Goal: Task Accomplishment & Management: Use online tool/utility

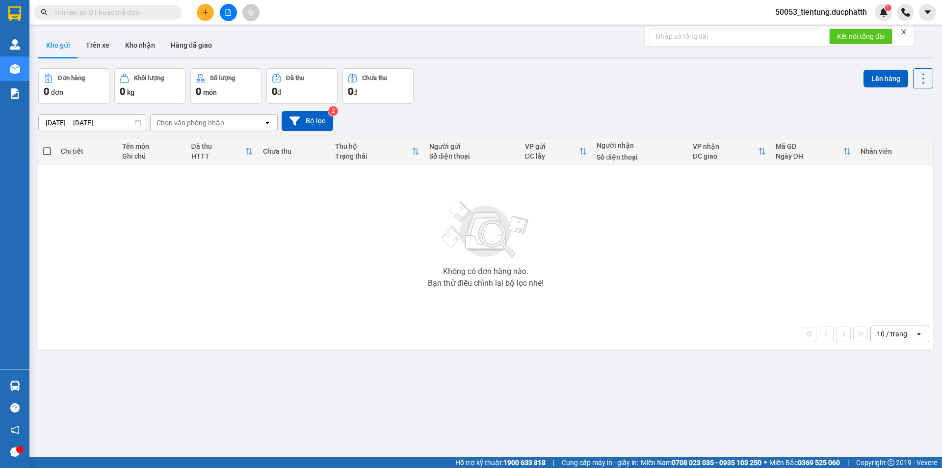
click at [138, 15] on input "text" at bounding box center [112, 12] width 116 height 11
click at [234, 16] on button at bounding box center [228, 12] width 17 height 17
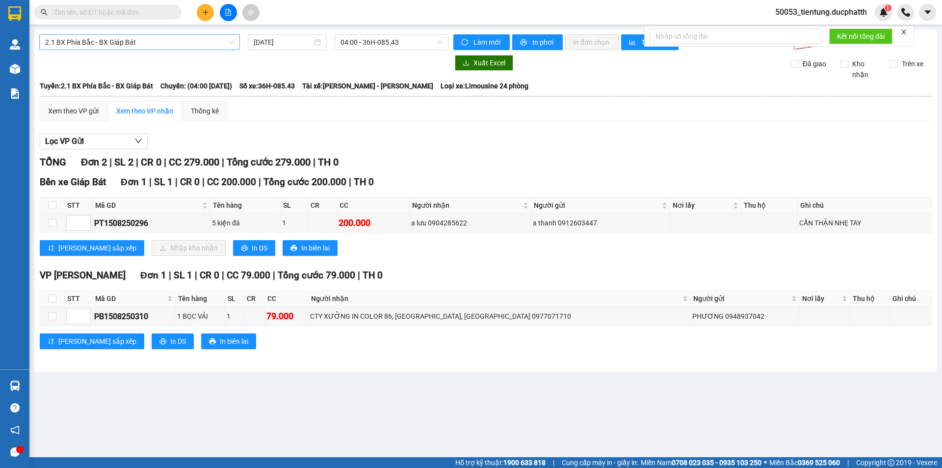
click at [183, 46] on span "2.1 BX Phía Bắc - BX Giáp Bát" at bounding box center [139, 42] width 189 height 15
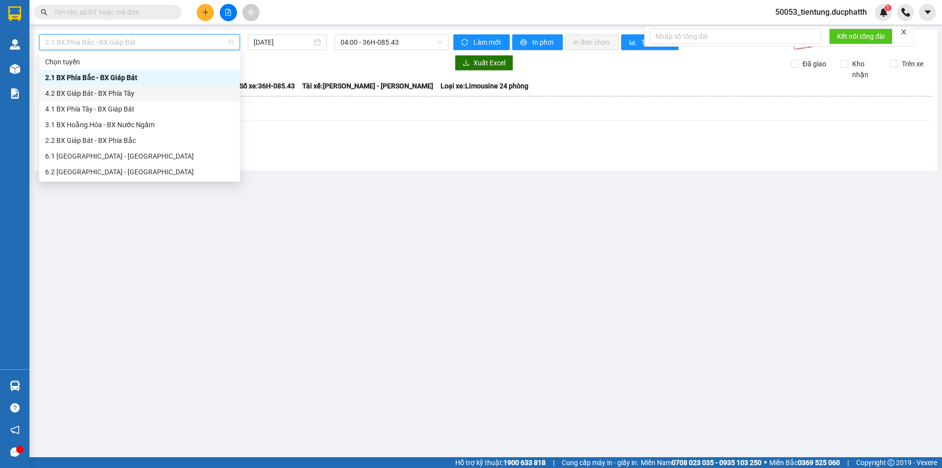
click at [135, 94] on div "4.2 BX Giáp Bát - BX Phía Tây" at bounding box center [139, 93] width 189 height 11
type input "[DATE]"
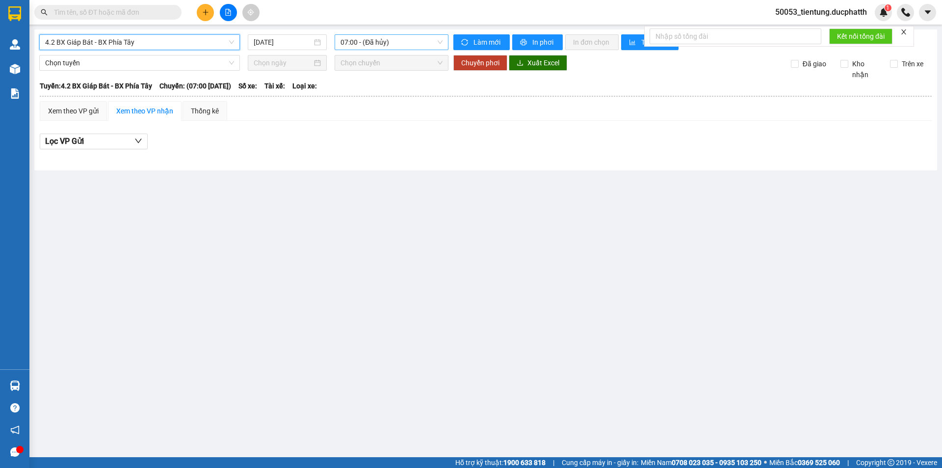
click at [381, 42] on span "07:00 - (Đã hủy)" at bounding box center [391, 42] width 102 height 15
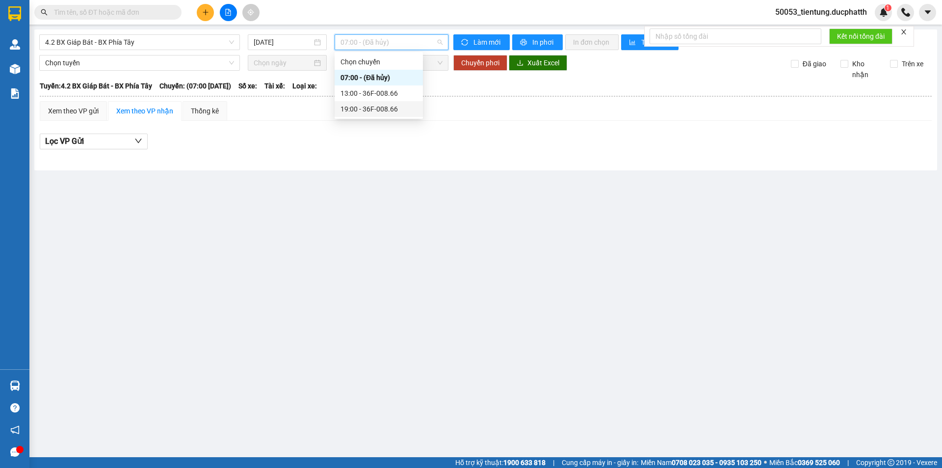
click at [390, 108] on div "19:00 - 36F-008.66" at bounding box center [378, 109] width 77 height 11
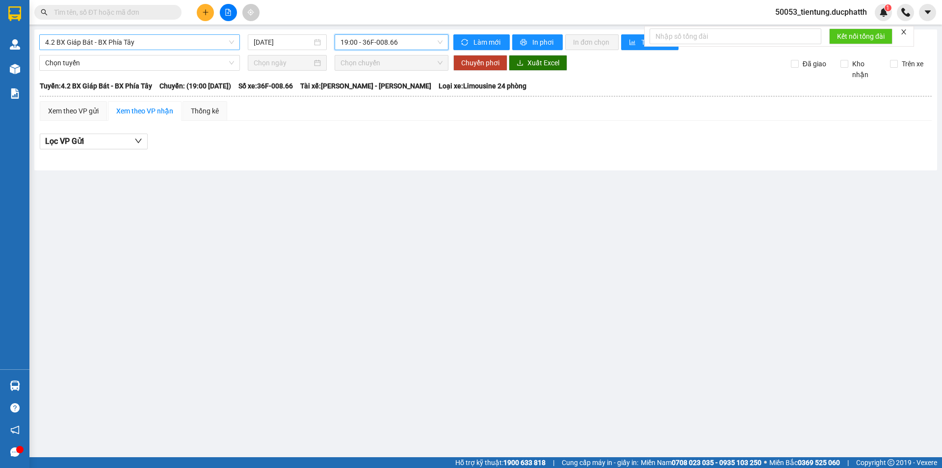
click at [198, 46] on span "4.2 BX Giáp Bát - BX Phía Tây" at bounding box center [139, 42] width 189 height 15
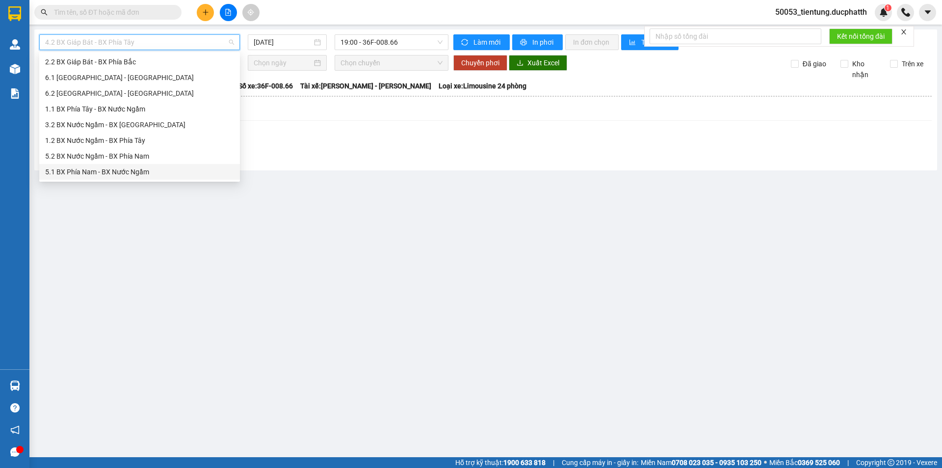
scroll to position [29, 0]
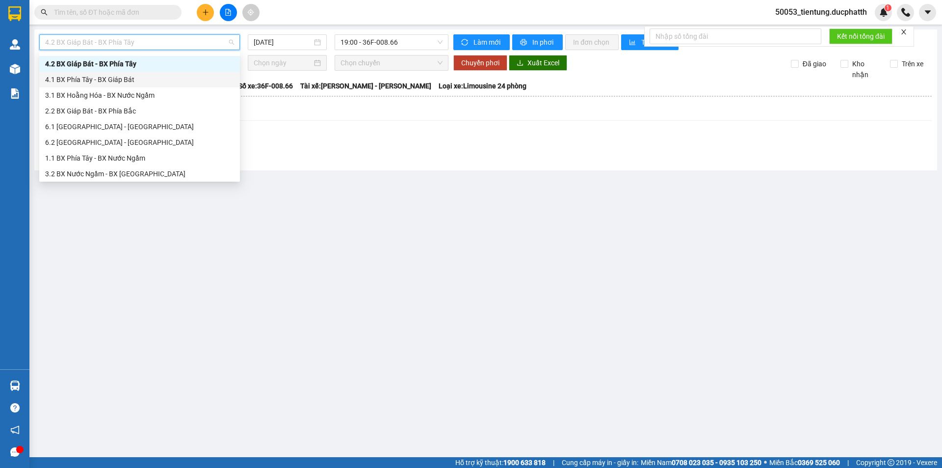
click at [144, 81] on div "4.1 BX Phía Tây - BX Giáp Bát" at bounding box center [139, 79] width 189 height 11
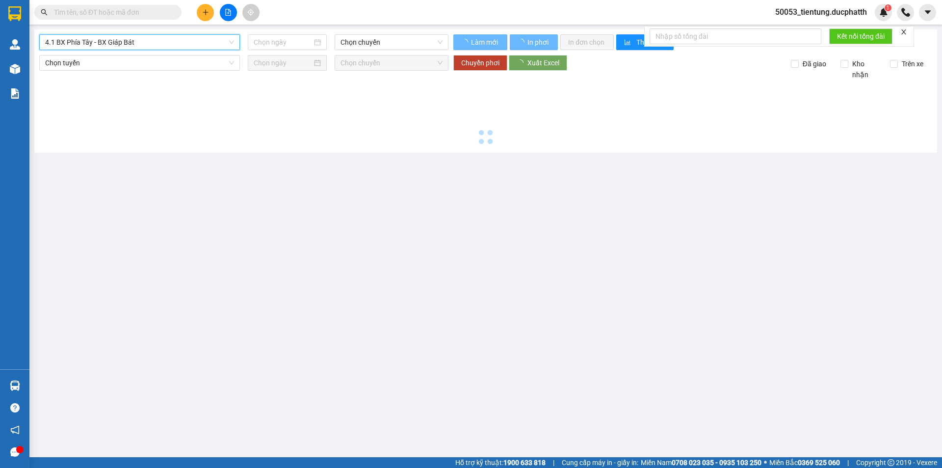
type input "[DATE]"
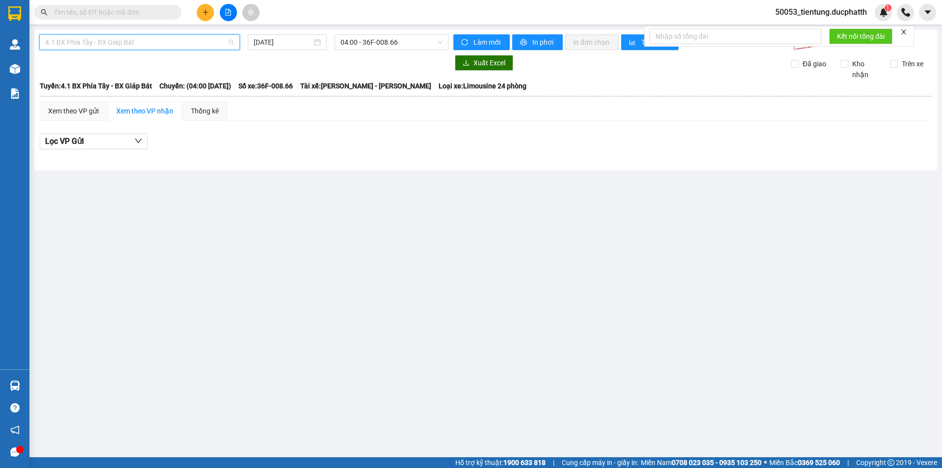
click at [174, 40] on span "4.1 BX Phía Tây - BX Giáp Bát" at bounding box center [139, 42] width 189 height 15
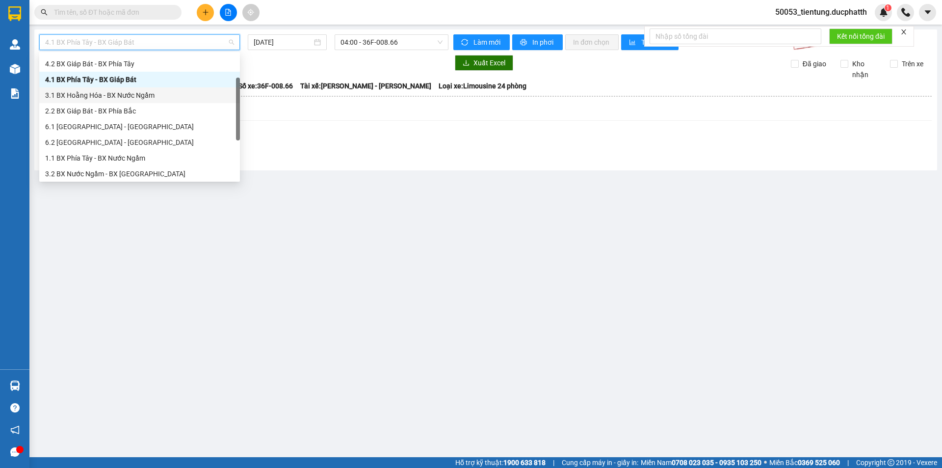
click at [132, 93] on div "3.1 BX Hoằng Hóa - BX Nước Ngầm" at bounding box center [139, 95] width 189 height 11
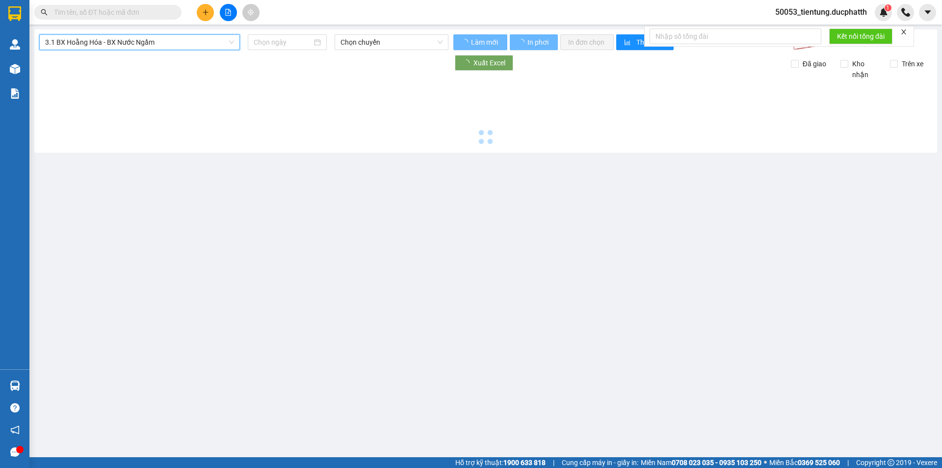
type input "[DATE]"
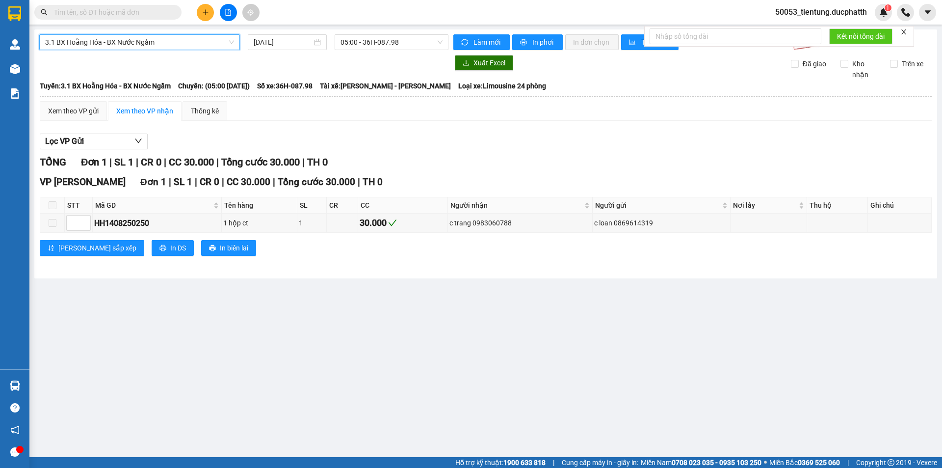
click at [161, 42] on span "3.1 BX Hoằng Hóa - BX Nước Ngầm" at bounding box center [139, 42] width 189 height 15
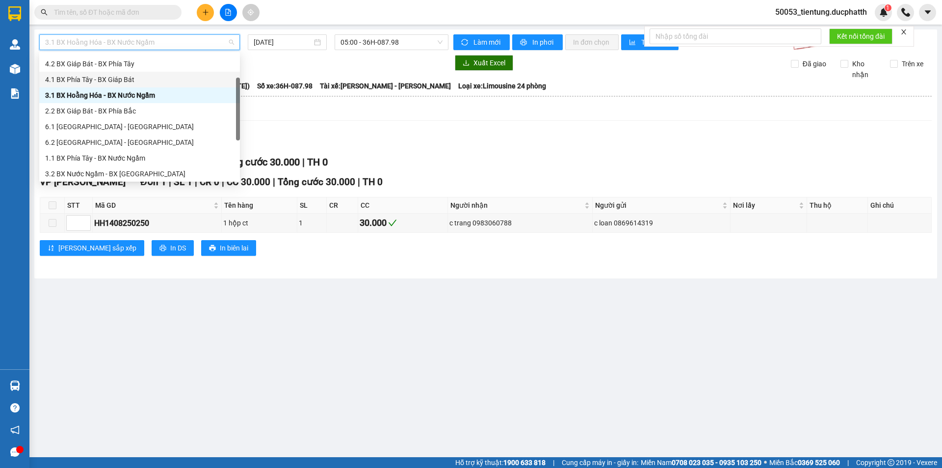
click at [137, 78] on div "4.1 BX Phía Tây - BX Giáp Bát" at bounding box center [139, 79] width 189 height 11
type input "[DATE]"
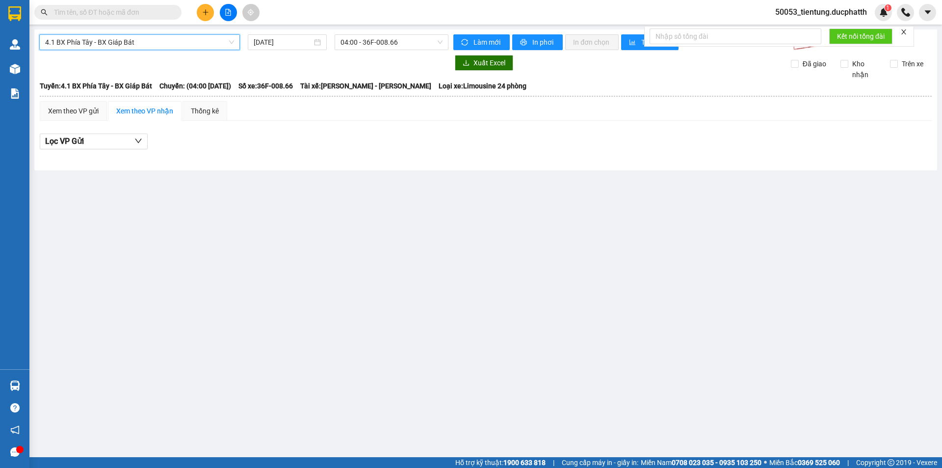
click at [175, 44] on span "4.1 BX Phía Tây - BX Giáp Bát" at bounding box center [139, 42] width 189 height 15
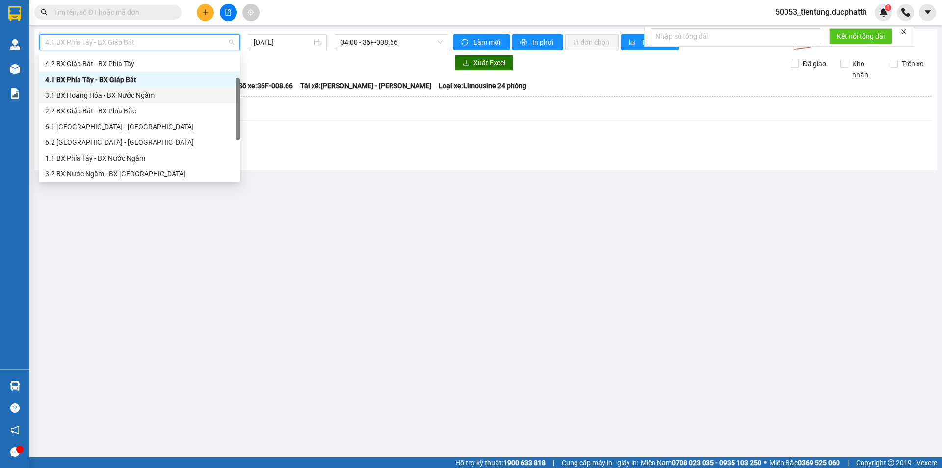
click at [134, 94] on div "3.1 BX Hoằng Hóa - BX Nước Ngầm" at bounding box center [139, 95] width 189 height 11
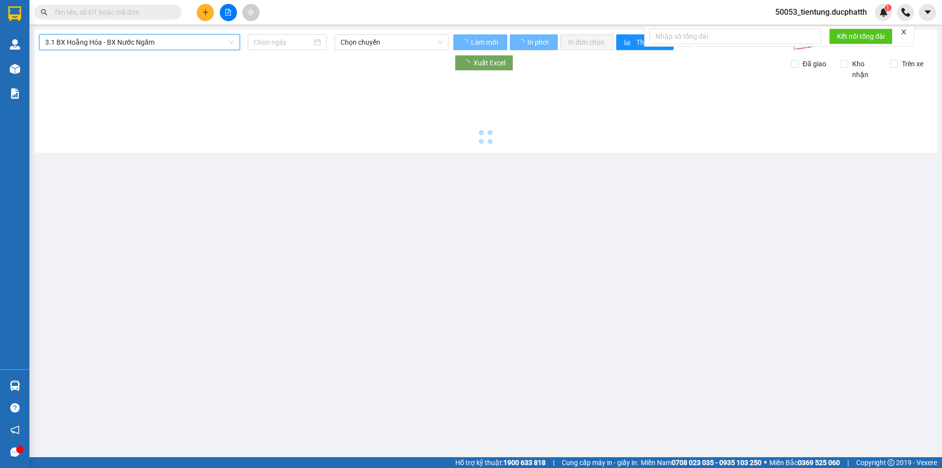
type input "[DATE]"
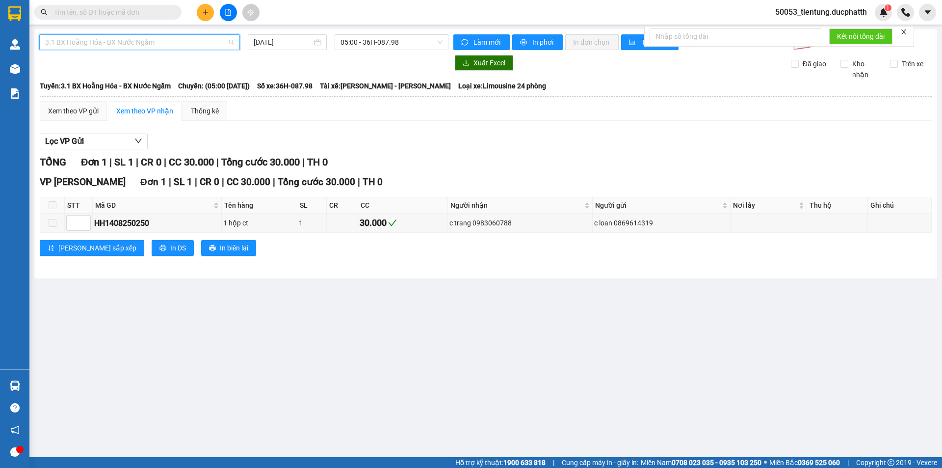
click at [168, 44] on span "3.1 BX Hoằng Hóa - BX Nước Ngầm" at bounding box center [139, 42] width 189 height 15
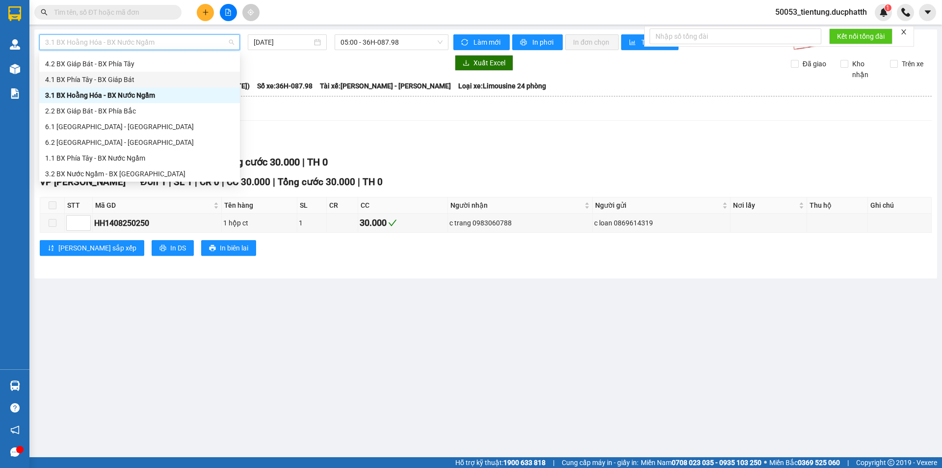
click at [129, 81] on div "4.1 BX Phía Tây - BX Giáp Bát" at bounding box center [139, 79] width 189 height 11
type input "[DATE]"
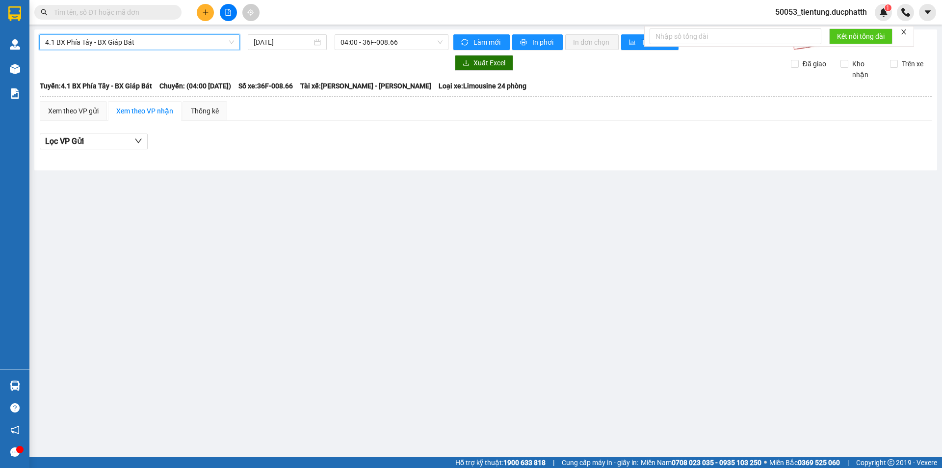
click at [181, 43] on span "4.1 BX Phía Tây - BX Giáp Bát" at bounding box center [139, 42] width 189 height 15
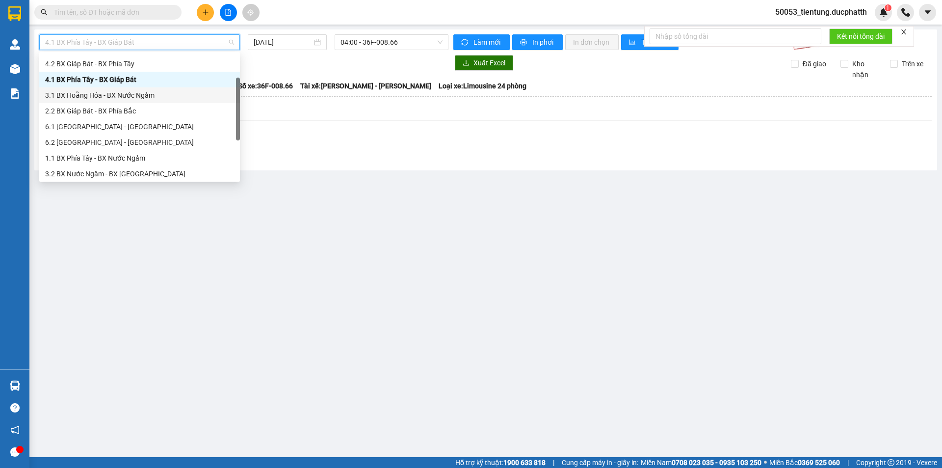
click at [135, 96] on div "3.1 BX Hoằng Hóa - BX Nước Ngầm" at bounding box center [139, 95] width 189 height 11
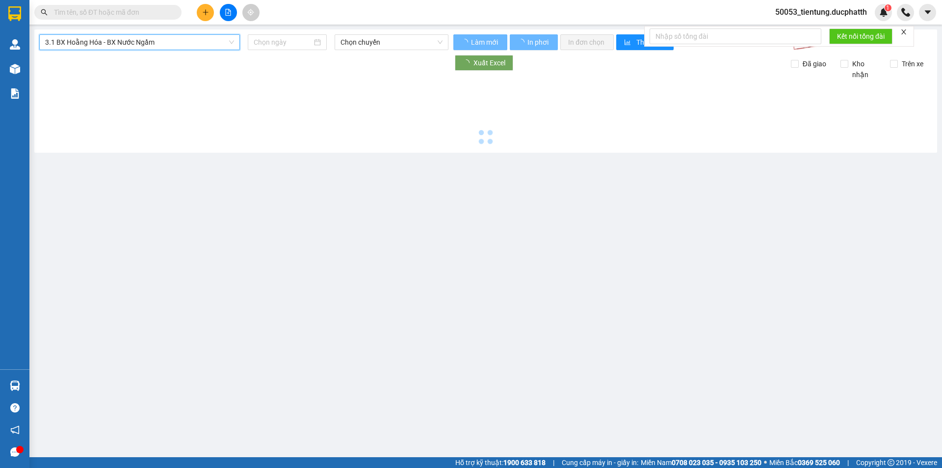
type input "[DATE]"
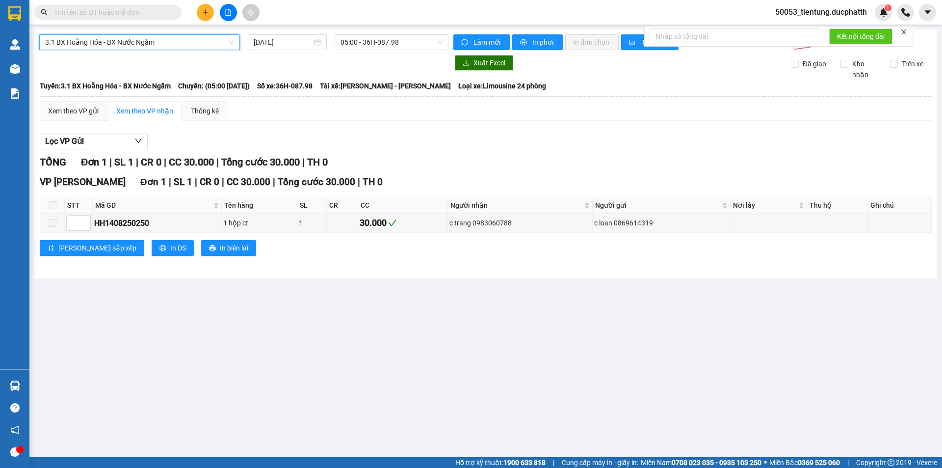
click at [181, 46] on span "3.1 BX Hoằng Hóa - BX Nước Ngầm" at bounding box center [139, 42] width 189 height 15
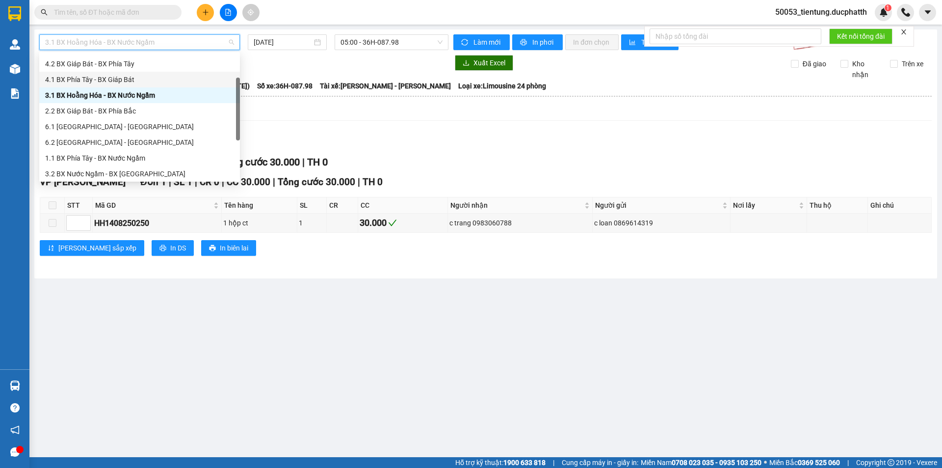
click at [135, 81] on div "4.1 BX Phía Tây - BX Giáp Bát" at bounding box center [139, 79] width 189 height 11
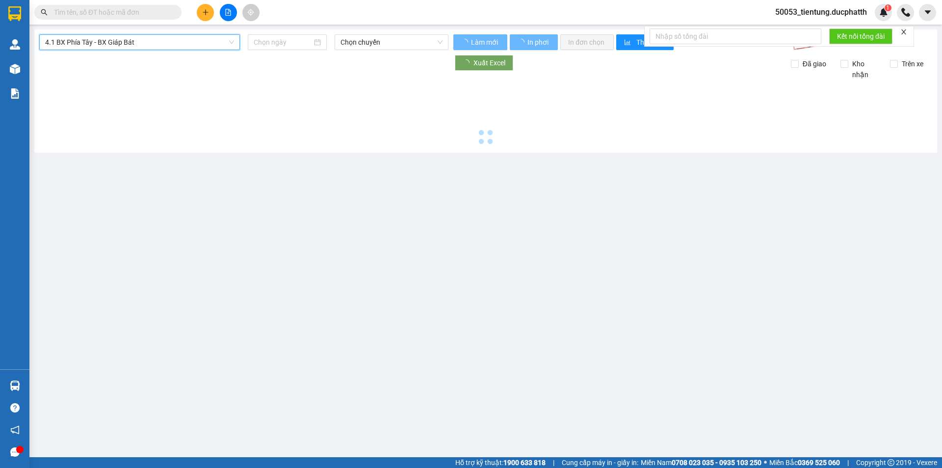
type input "[DATE]"
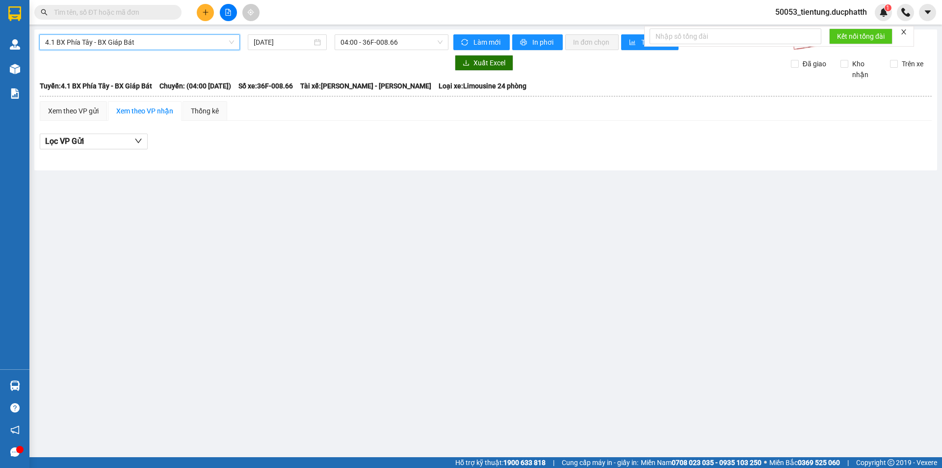
click at [147, 45] on span "4.1 BX Phía Tây - BX Giáp Bát" at bounding box center [139, 42] width 189 height 15
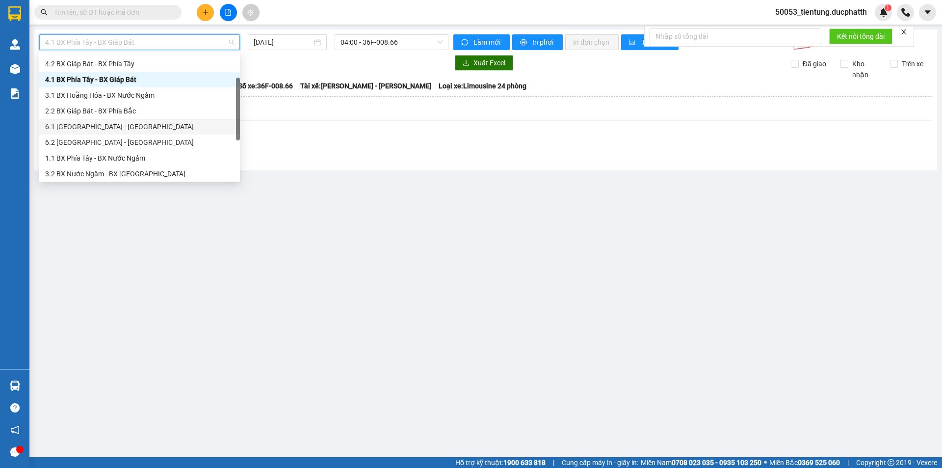
click at [133, 130] on div "6.1 [GEOGRAPHIC_DATA] - [GEOGRAPHIC_DATA]" at bounding box center [139, 126] width 189 height 11
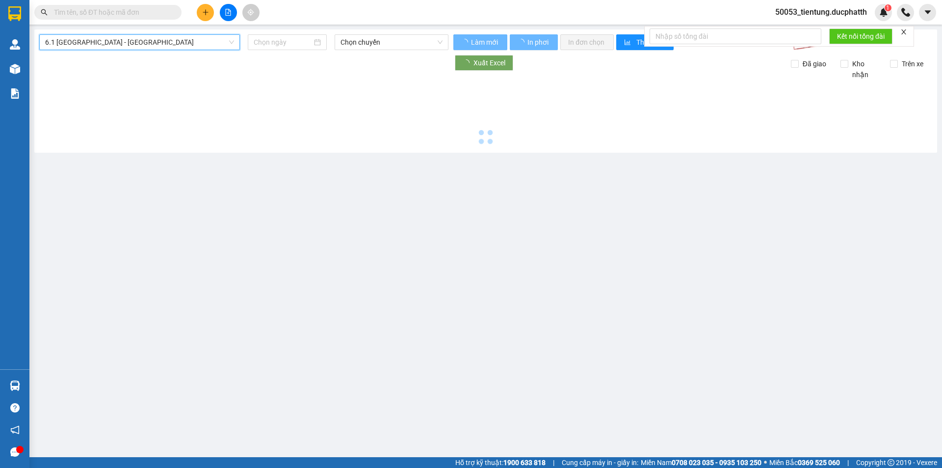
type input "[DATE]"
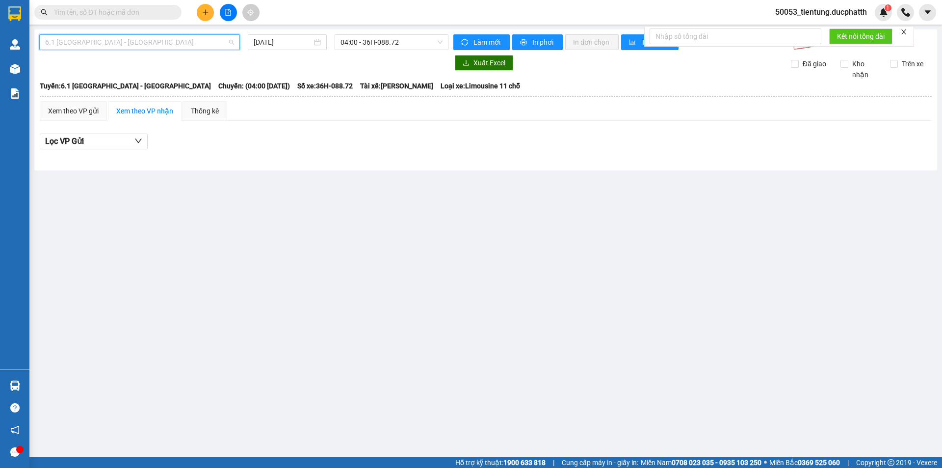
click at [133, 45] on span "6.1 [GEOGRAPHIC_DATA] - [GEOGRAPHIC_DATA]" at bounding box center [139, 42] width 189 height 15
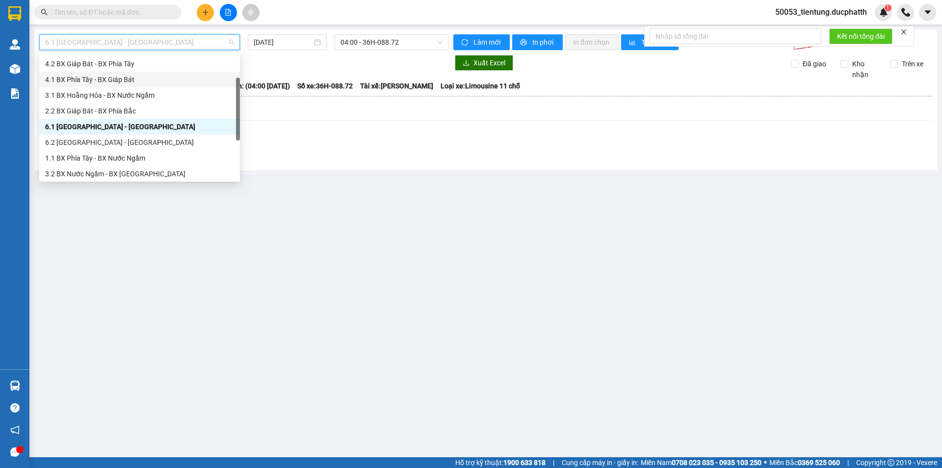
click at [132, 80] on div "4.1 BX Phía Tây - BX Giáp Bát" at bounding box center [139, 79] width 189 height 11
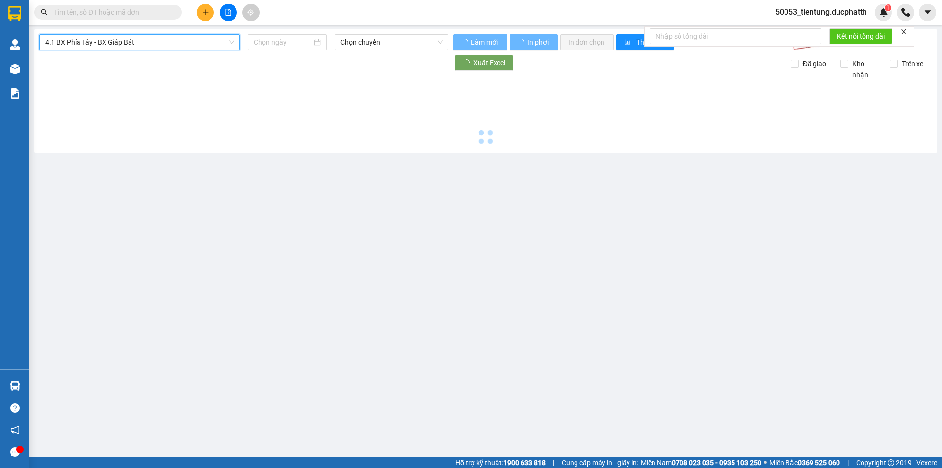
type input "[DATE]"
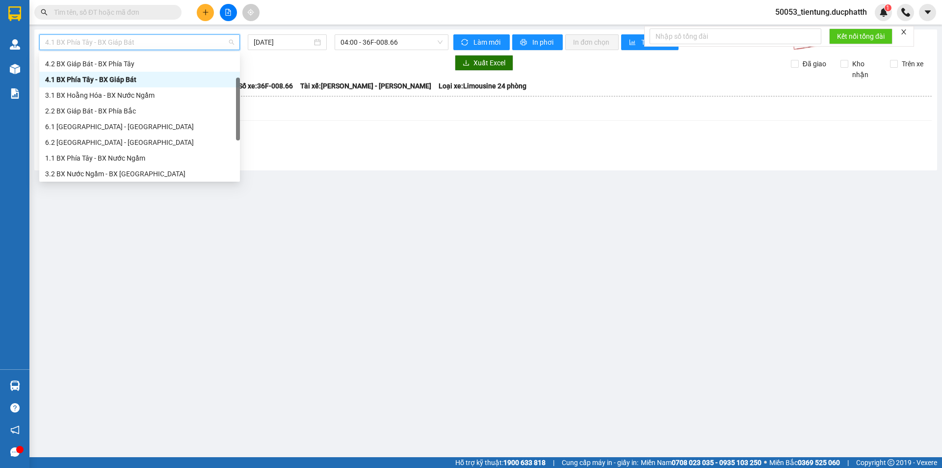
click at [184, 43] on span "4.1 BX Phía Tây - BX Giáp Bát" at bounding box center [139, 42] width 189 height 15
click at [141, 123] on div "6.1 [GEOGRAPHIC_DATA] - [GEOGRAPHIC_DATA]" at bounding box center [139, 126] width 189 height 11
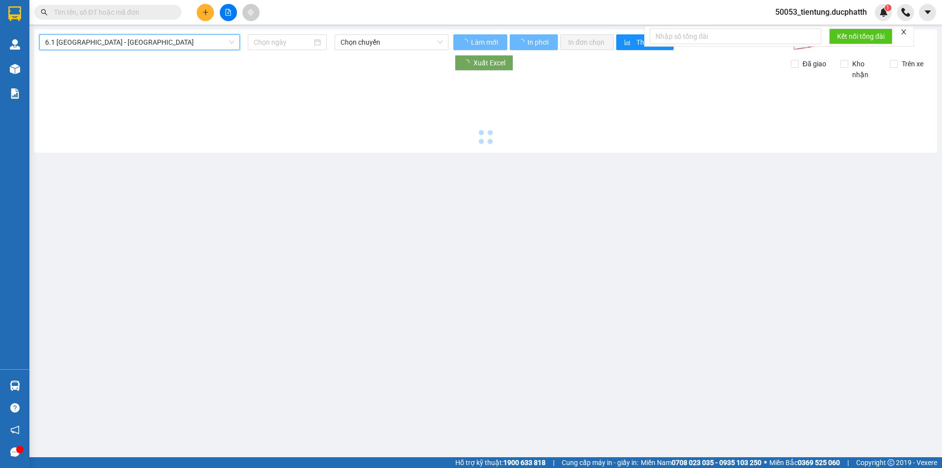
type input "[DATE]"
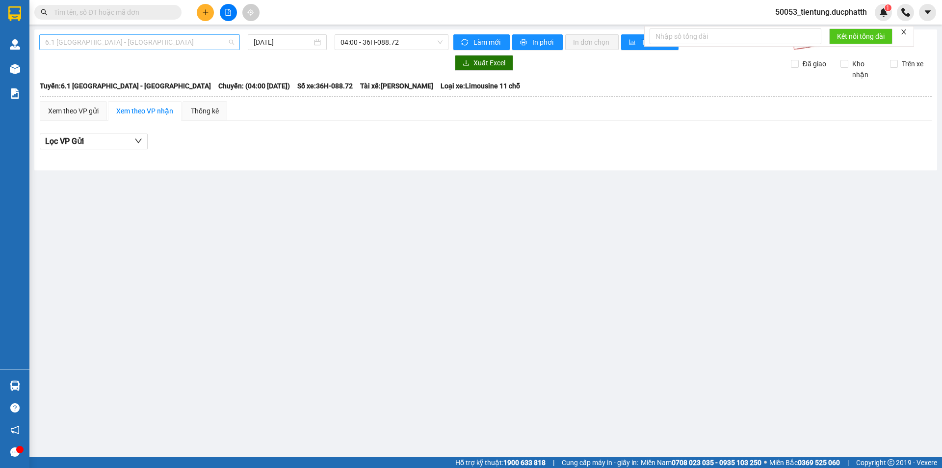
click at [174, 43] on span "6.1 [GEOGRAPHIC_DATA] - [GEOGRAPHIC_DATA]" at bounding box center [139, 42] width 189 height 15
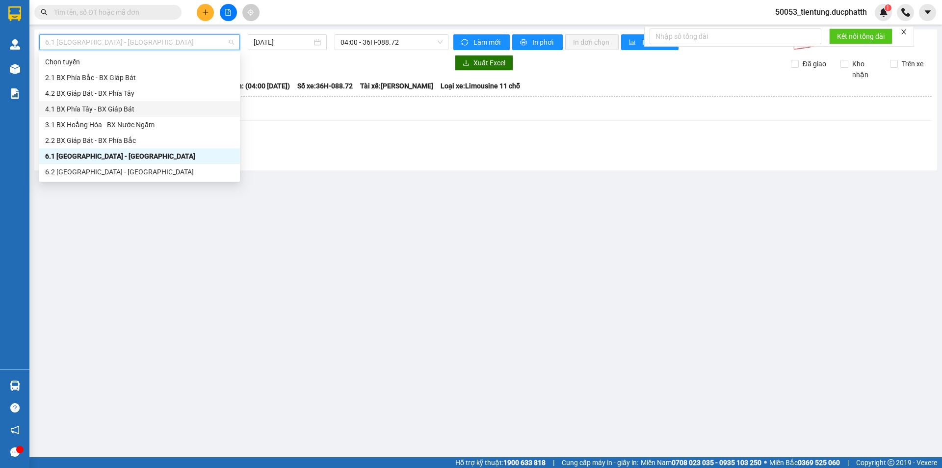
click at [136, 110] on div "4.1 BX Phía Tây - BX Giáp Bát" at bounding box center [139, 109] width 189 height 11
type input "[DATE]"
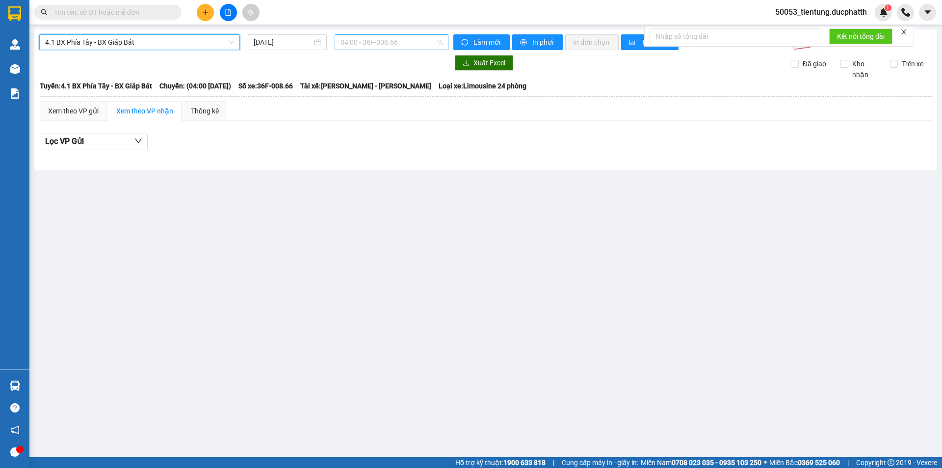
click at [384, 41] on span "04:00 - 36F-008.66" at bounding box center [391, 42] width 102 height 15
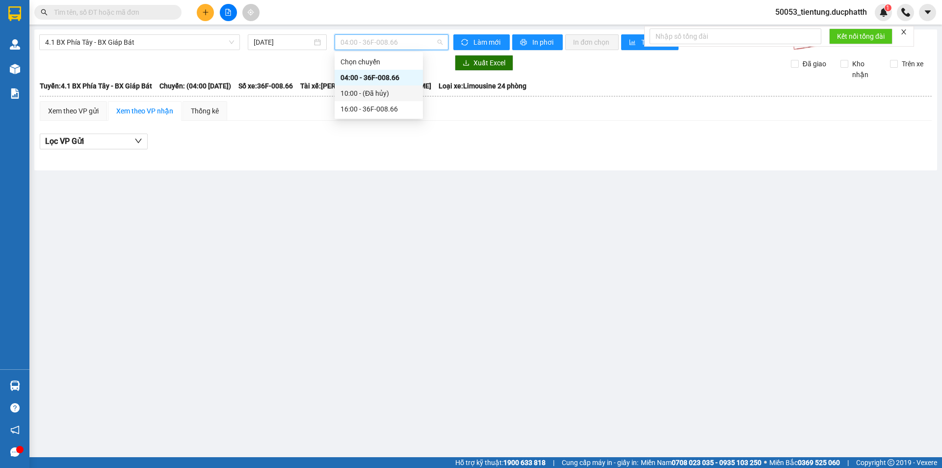
click at [366, 89] on div "10:00 - (Đã hủy)" at bounding box center [378, 93] width 77 height 11
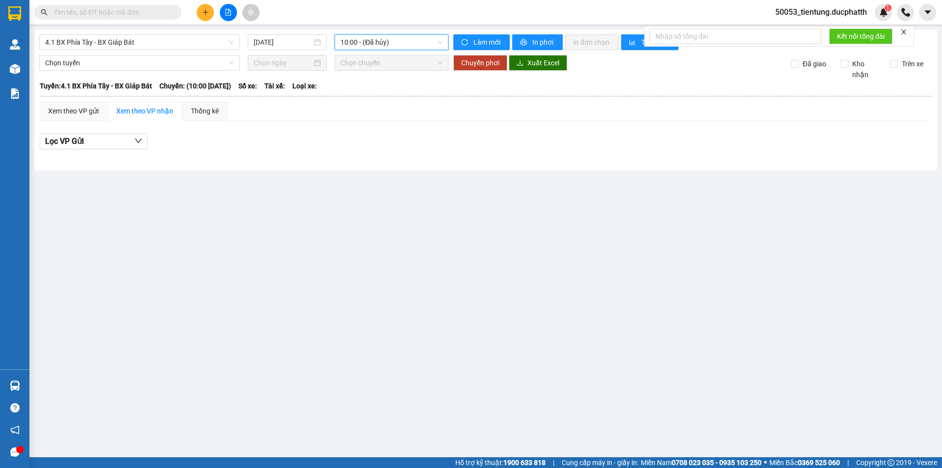
click at [400, 48] on span "10:00 - (Đã hủy)" at bounding box center [391, 42] width 102 height 15
click at [389, 106] on div "16:00 - 36F-008.66" at bounding box center [378, 109] width 77 height 11
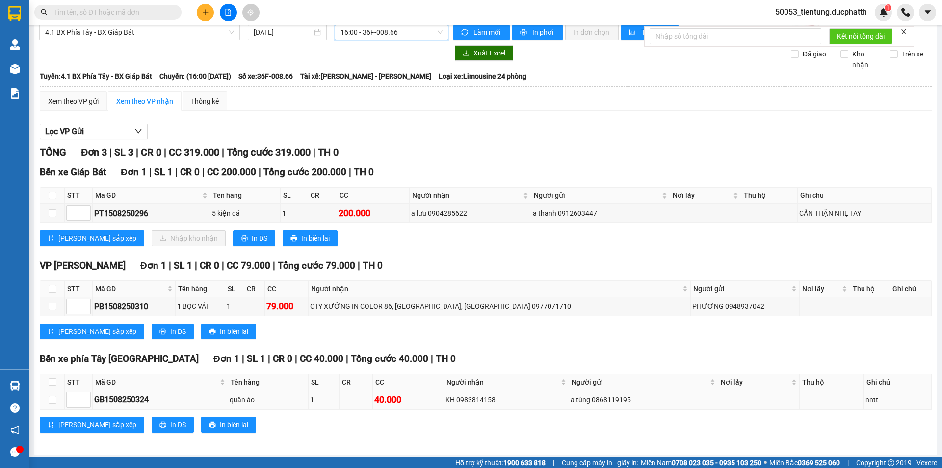
scroll to position [13, 0]
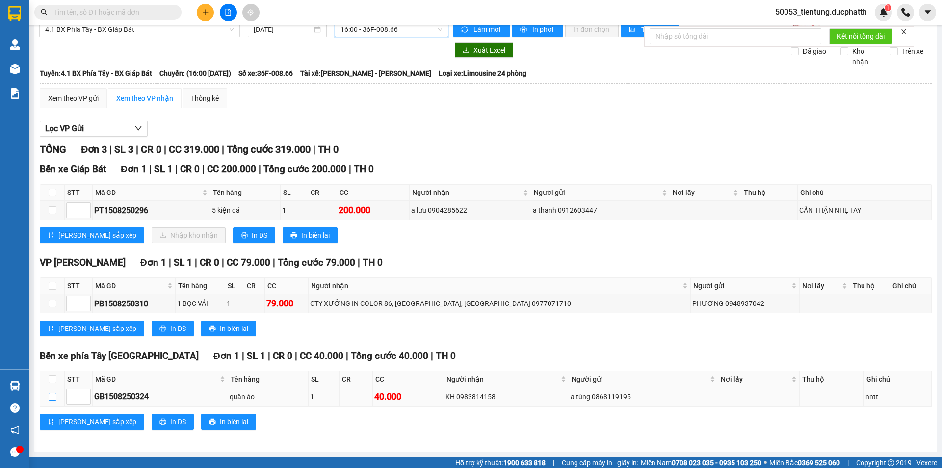
click at [50, 397] on input "checkbox" at bounding box center [53, 396] width 8 height 8
checkbox input "true"
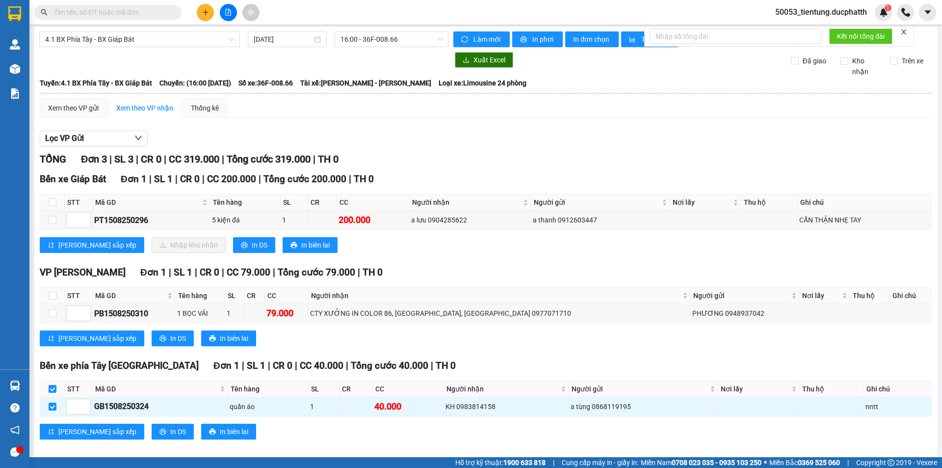
scroll to position [0, 0]
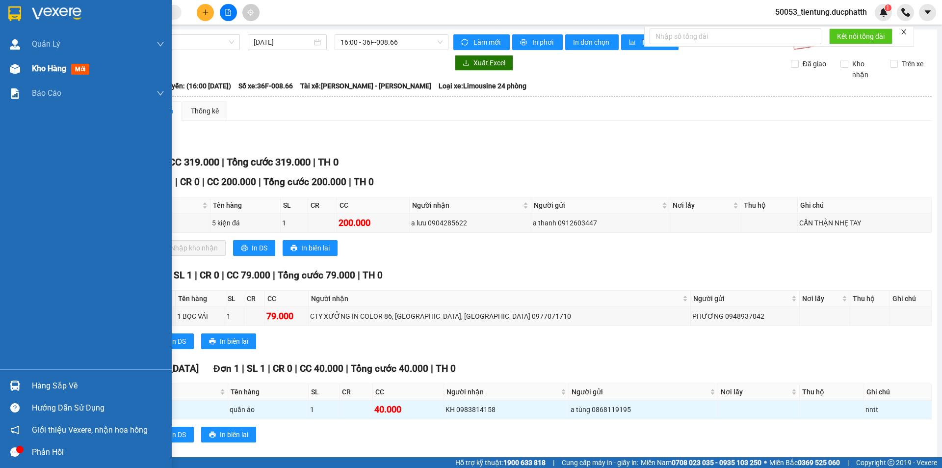
click at [46, 67] on span "Kho hàng" at bounding box center [49, 68] width 34 height 9
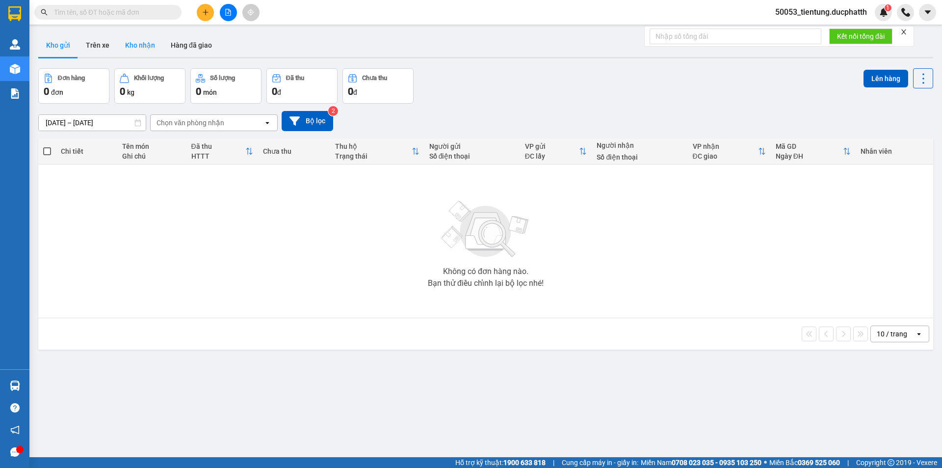
click at [140, 43] on button "Kho nhận" at bounding box center [140, 45] width 46 height 24
click at [91, 15] on input "text" at bounding box center [112, 12] width 116 height 11
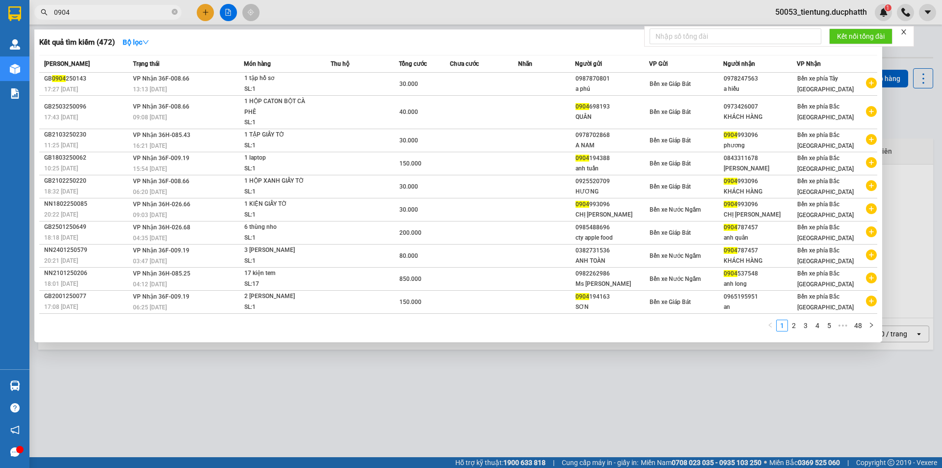
type input "0904"
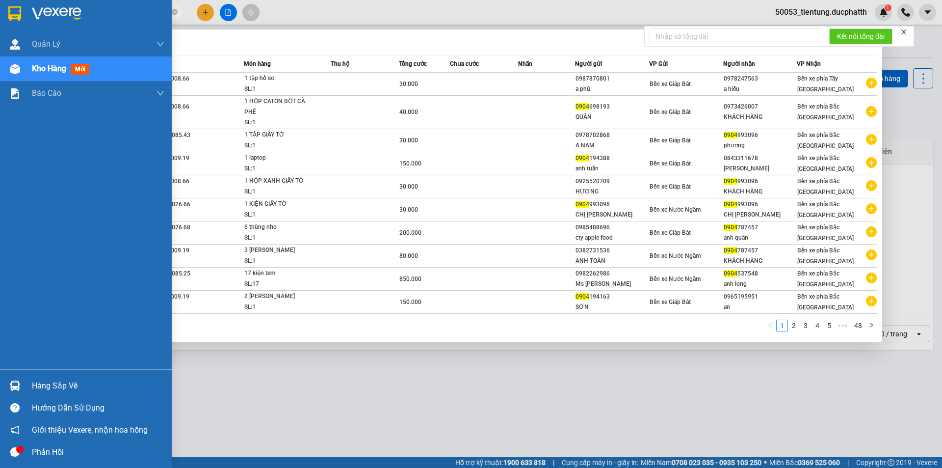
click at [46, 404] on div "Hướng dẫn sử dụng" at bounding box center [98, 407] width 132 height 15
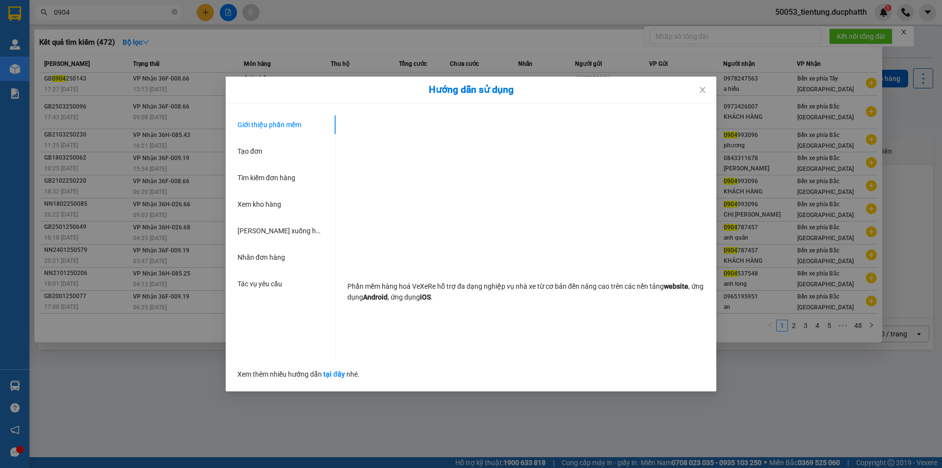
click at [50, 383] on div "Hướng dẫn sử dụng Giới thiệu phần mềm Tạo đơn Tìm kiếm đơn hàng Xem kho hàng Lê…" at bounding box center [471, 234] width 942 height 468
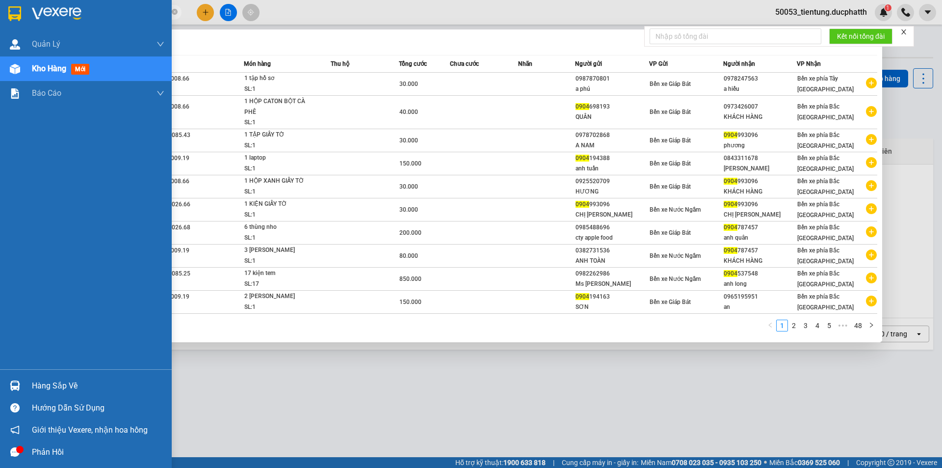
click at [40, 388] on div "Hàng sắp về" at bounding box center [98, 385] width 132 height 15
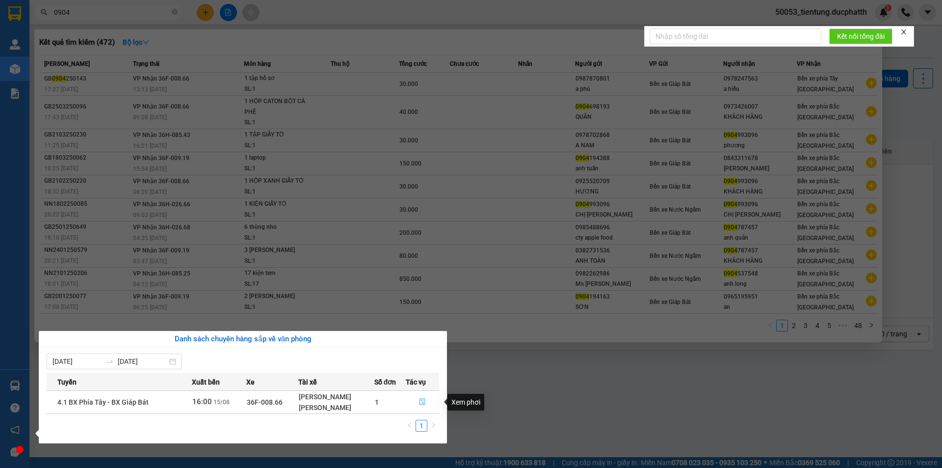
click at [419, 400] on icon "file-done" at bounding box center [422, 401] width 6 height 7
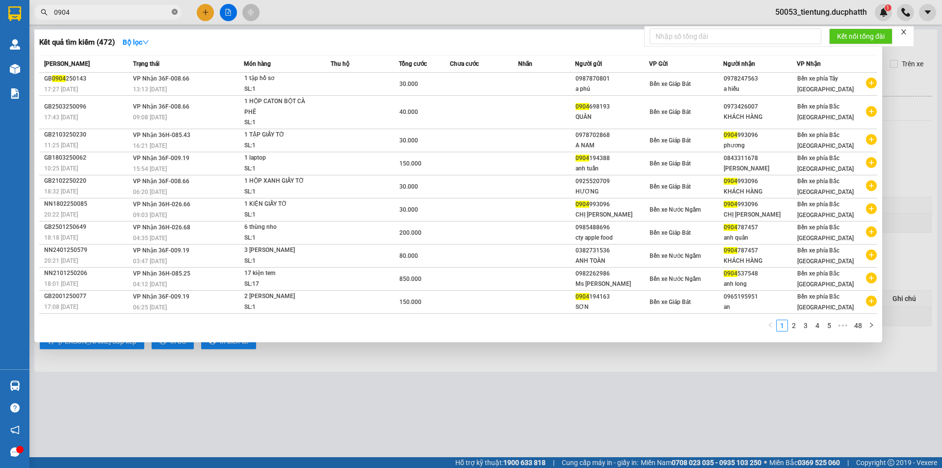
click at [173, 15] on icon "close-circle" at bounding box center [175, 12] width 6 height 6
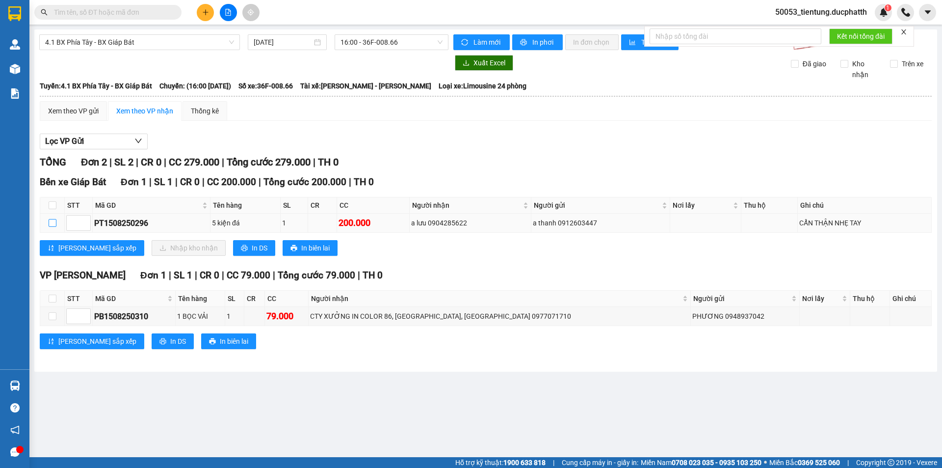
click at [50, 224] on input "checkbox" at bounding box center [53, 223] width 8 height 8
checkbox input "true"
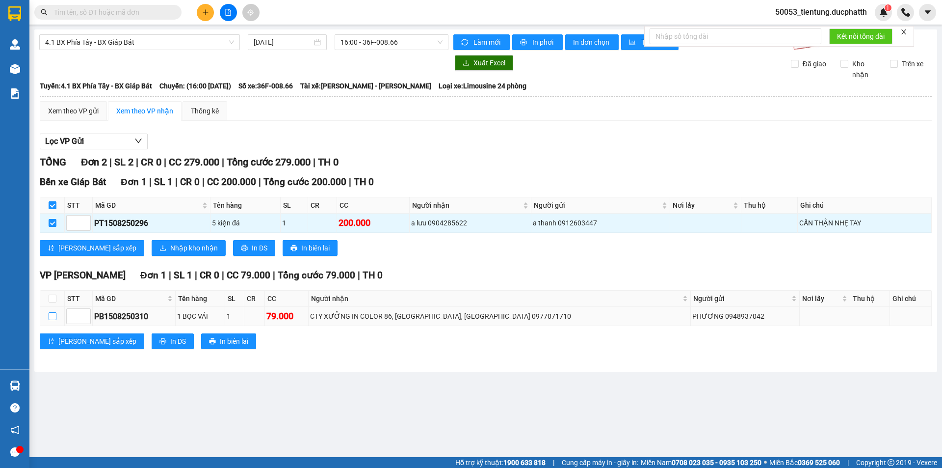
click at [49, 318] on input "checkbox" at bounding box center [53, 316] width 8 height 8
checkbox input "true"
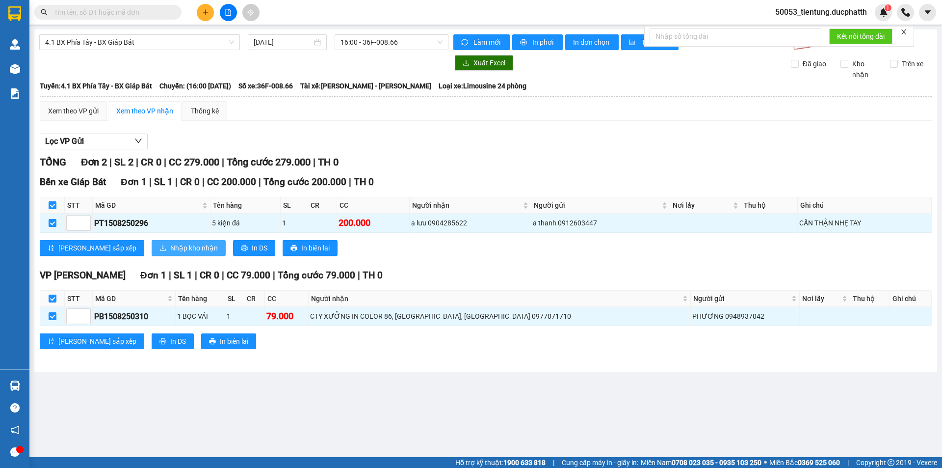
click at [170, 246] on span "Nhập kho nhận" at bounding box center [194, 247] width 48 height 11
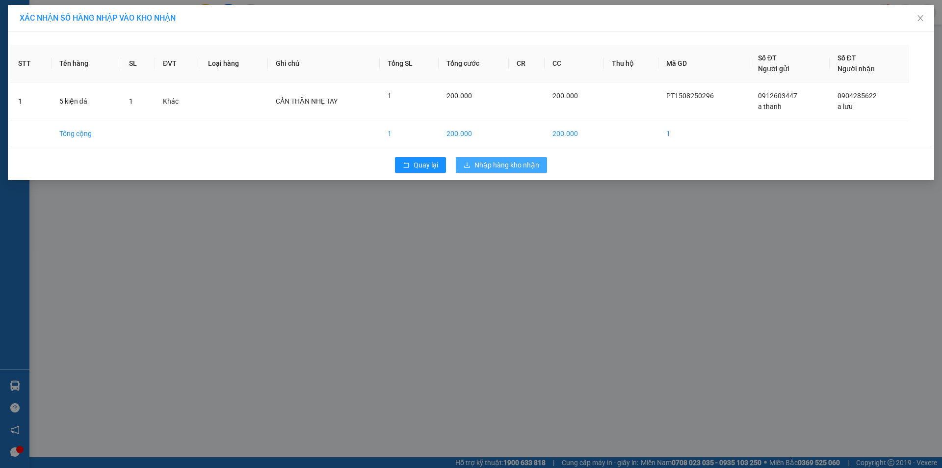
click at [527, 164] on span "Nhập hàng kho nhận" at bounding box center [506, 164] width 65 height 11
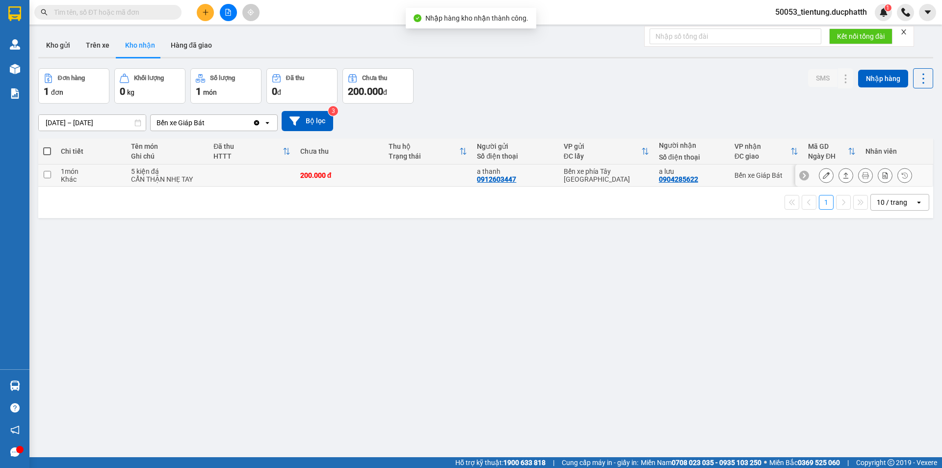
click at [49, 172] on input "checkbox" at bounding box center [47, 174] width 7 height 7
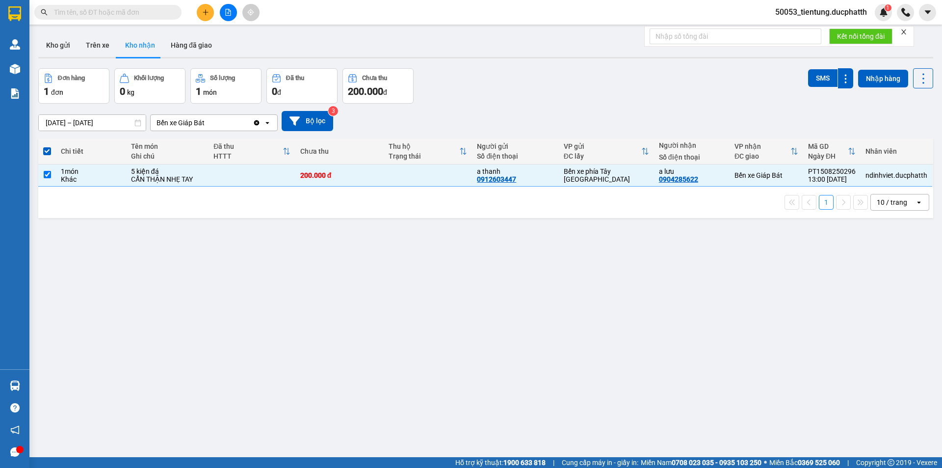
click at [372, 229] on div "ver 1.8.138 Kho gửi Trên xe Kho nhận Hàng đã giao Đơn hàng 1 đơn Khối lượng 0 k…" at bounding box center [485, 263] width 903 height 468
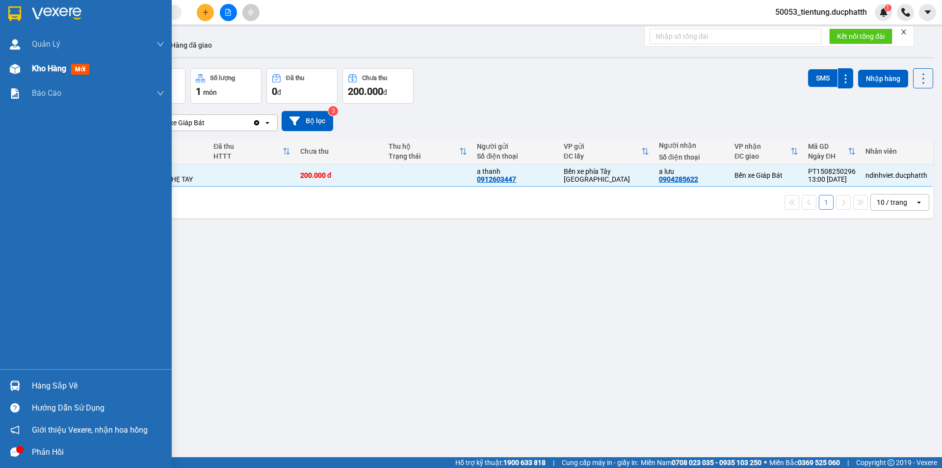
click at [54, 71] on span "Kho hàng" at bounding box center [49, 68] width 34 height 9
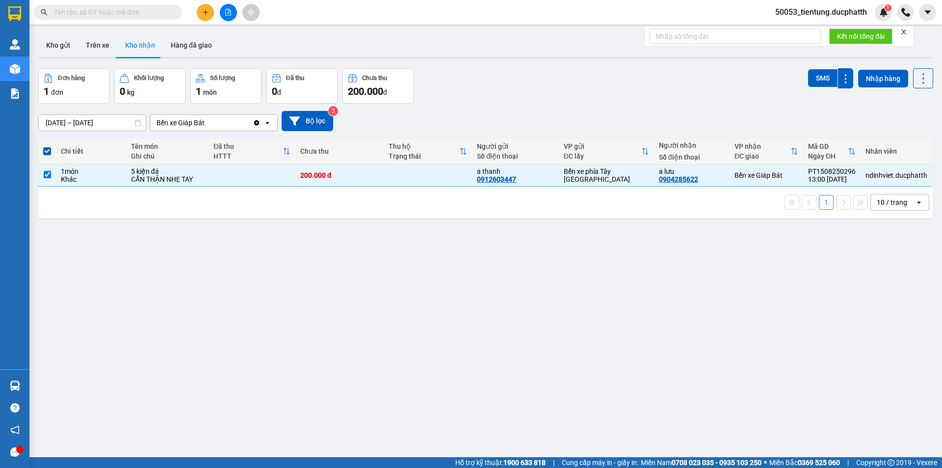
click at [142, 43] on button "Kho nhận" at bounding box center [140, 45] width 46 height 24
click at [209, 168] on td at bounding box center [252, 175] width 86 height 22
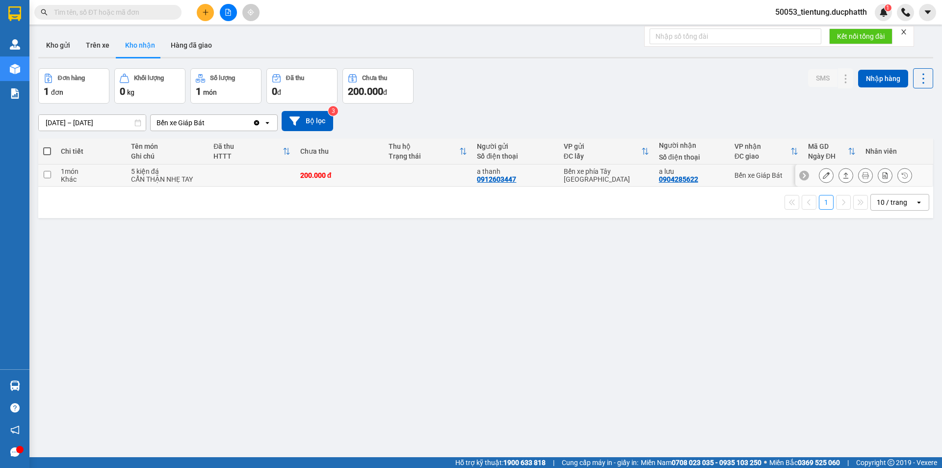
click at [233, 174] on td at bounding box center [252, 175] width 86 height 22
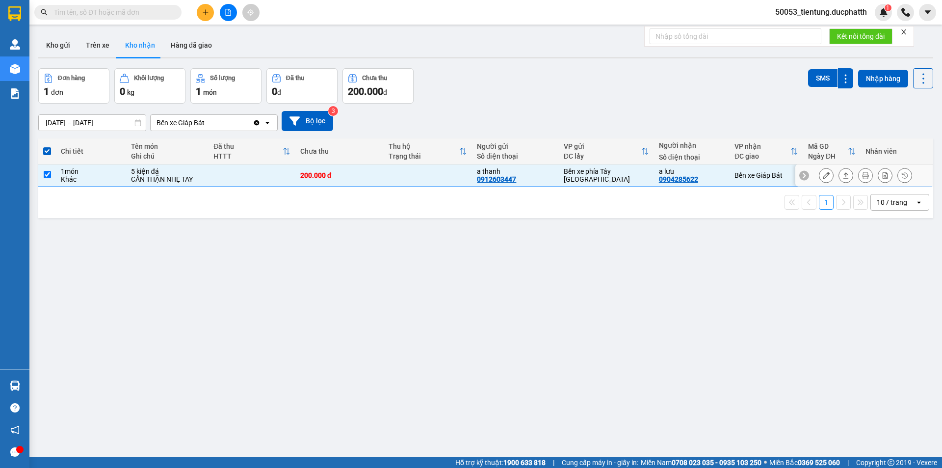
drag, startPoint x: 233, startPoint y: 177, endPoint x: 241, endPoint y: 170, distance: 11.5
click at [234, 177] on td at bounding box center [252, 175] width 86 height 22
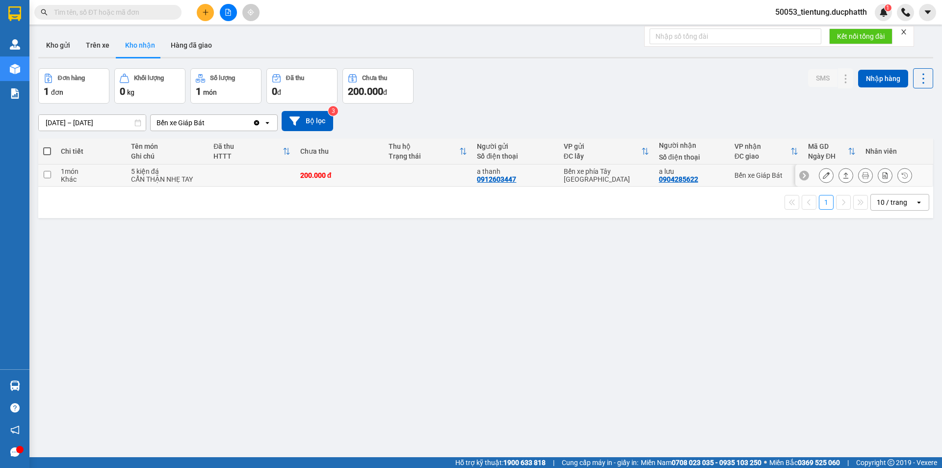
click at [241, 173] on td at bounding box center [252, 175] width 86 height 22
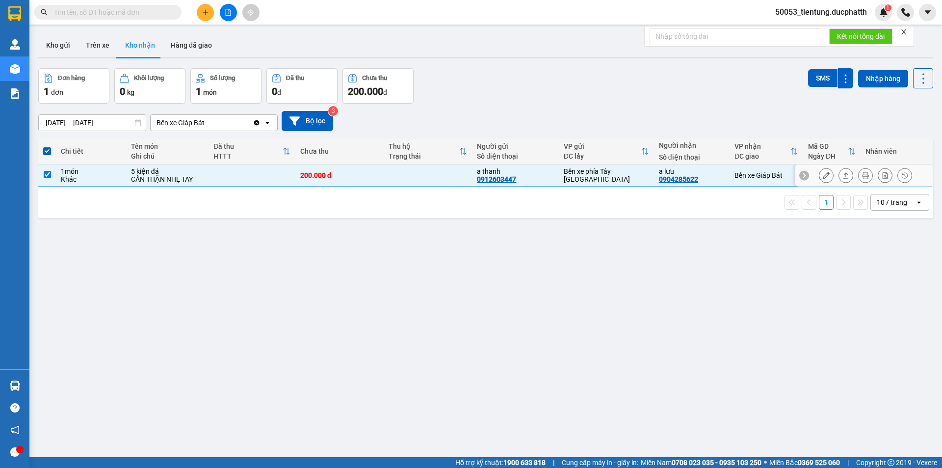
click at [412, 179] on td at bounding box center [428, 175] width 88 height 22
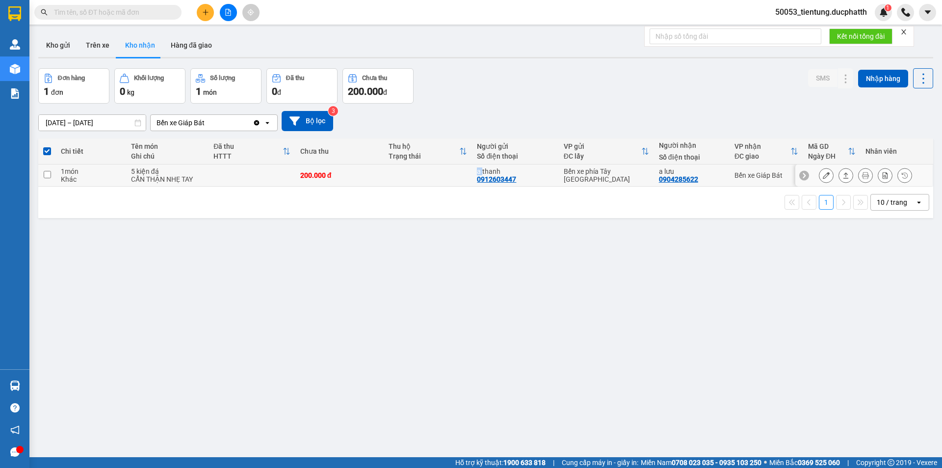
click at [412, 179] on td at bounding box center [428, 175] width 88 height 22
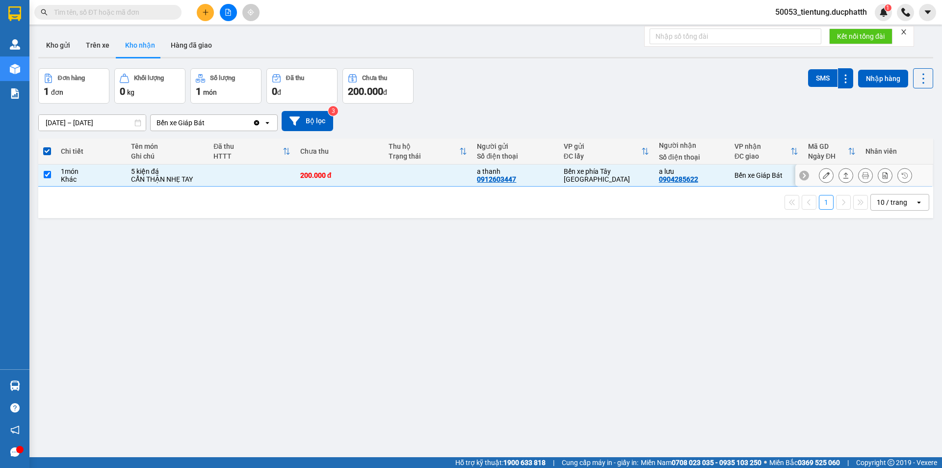
click at [415, 177] on td at bounding box center [428, 175] width 88 height 22
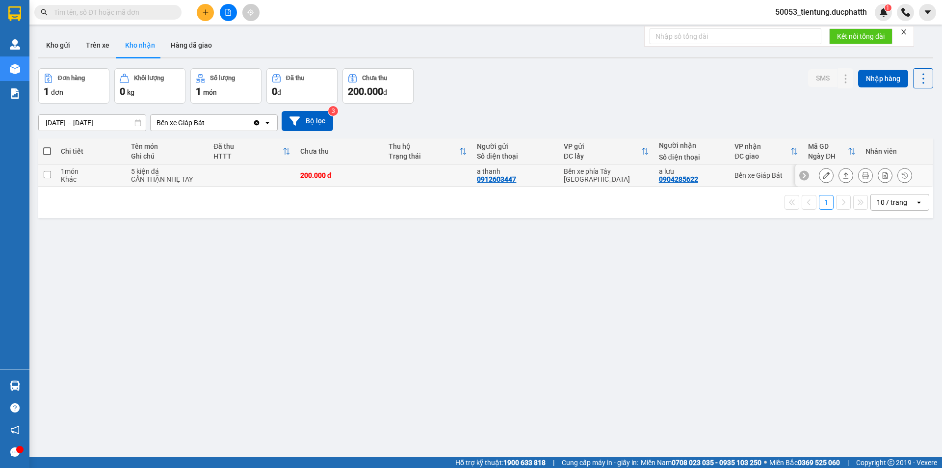
click at [388, 175] on td at bounding box center [428, 175] width 88 height 22
checkbox input "true"
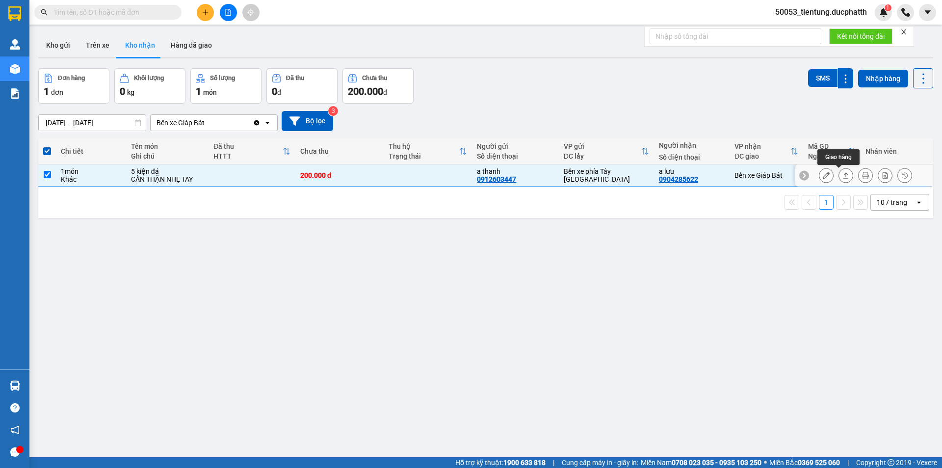
click at [823, 175] on icon at bounding box center [826, 175] width 7 height 7
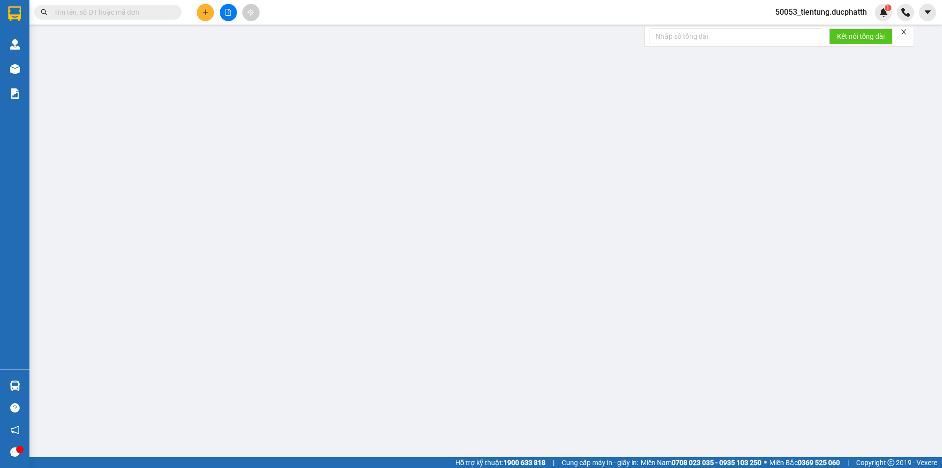
type input "0912603447"
type input "a thanh"
type input "0904285622"
type input "a lưu"
type input "NNTT"
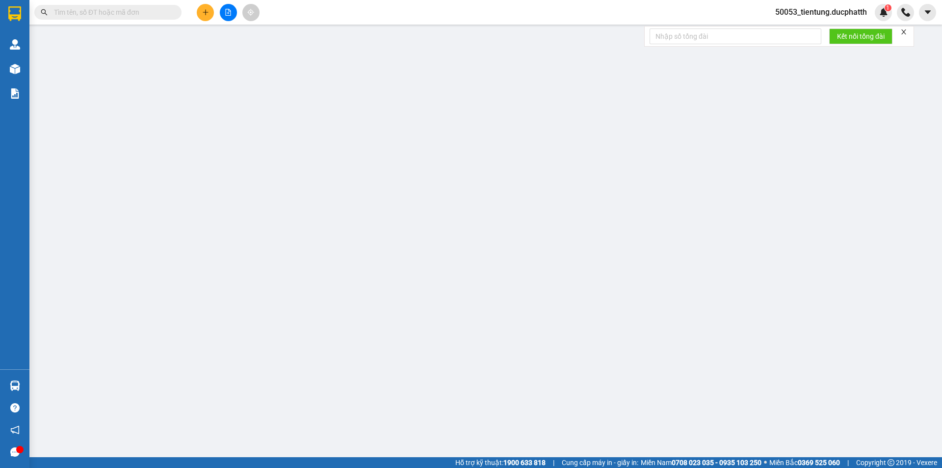
type input "200.000"
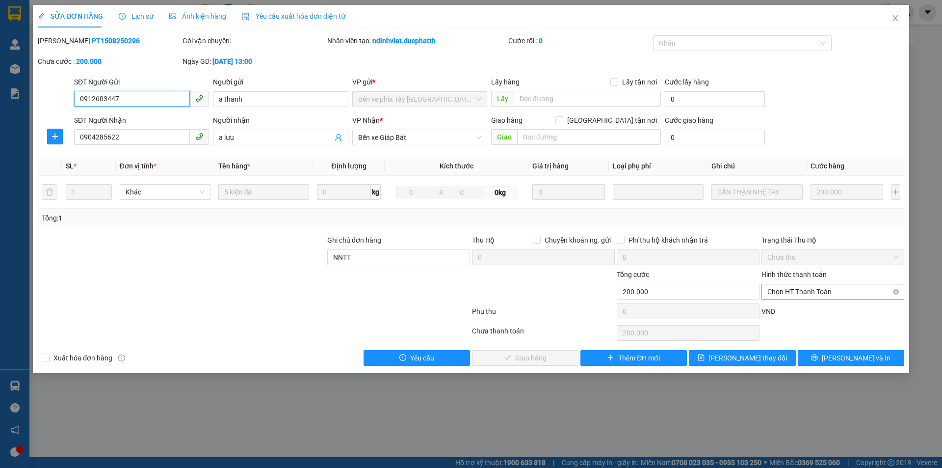
drag, startPoint x: 811, startPoint y: 288, endPoint x: 811, endPoint y: 298, distance: 9.8
click at [811, 288] on span "Chọn HT Thanh Toán" at bounding box center [832, 291] width 131 height 15
click at [794, 313] on div "Tại văn phòng" at bounding box center [832, 311] width 131 height 11
type input "0"
click at [534, 358] on span "Lưu và Giao hàng" at bounding box center [538, 357] width 94 height 11
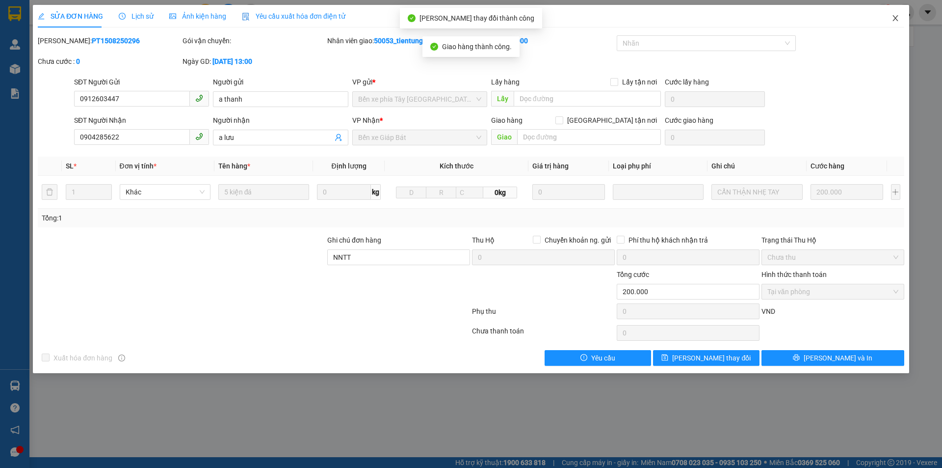
click at [892, 18] on icon "close" at bounding box center [895, 18] width 8 height 8
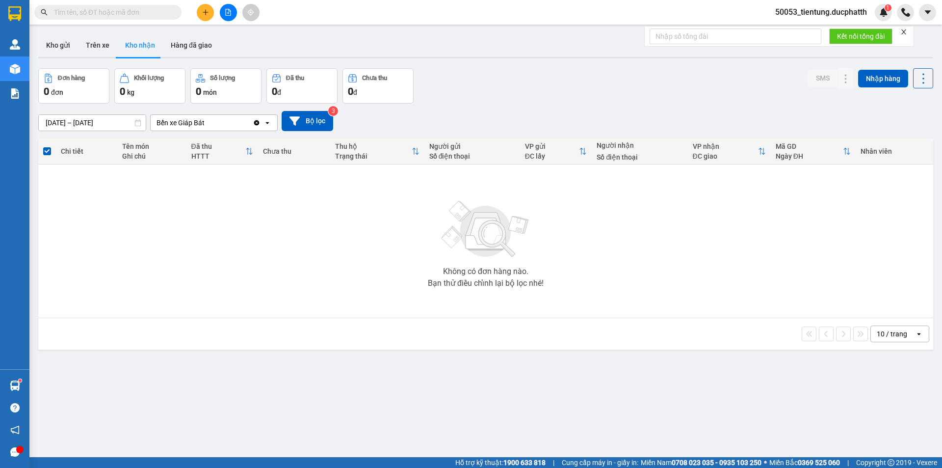
click at [233, 10] on button at bounding box center [228, 12] width 17 height 17
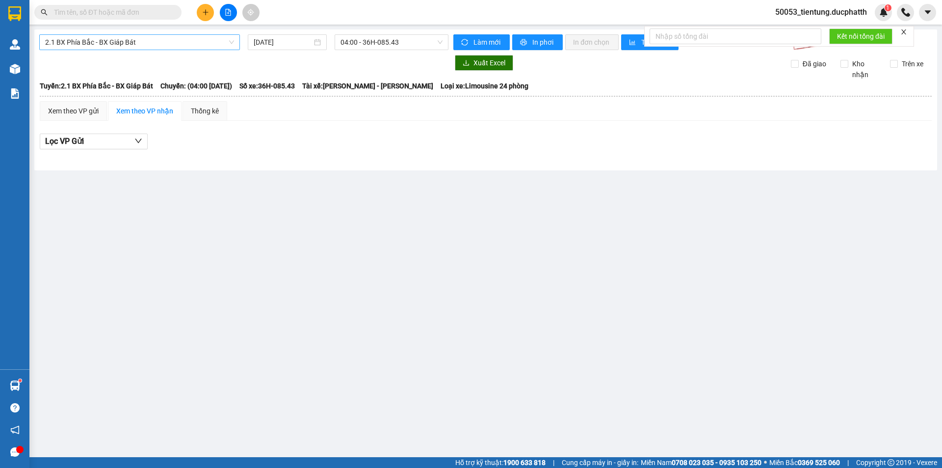
click at [170, 44] on span "2.1 BX Phía Bắc - BX Giáp Bát" at bounding box center [139, 42] width 189 height 15
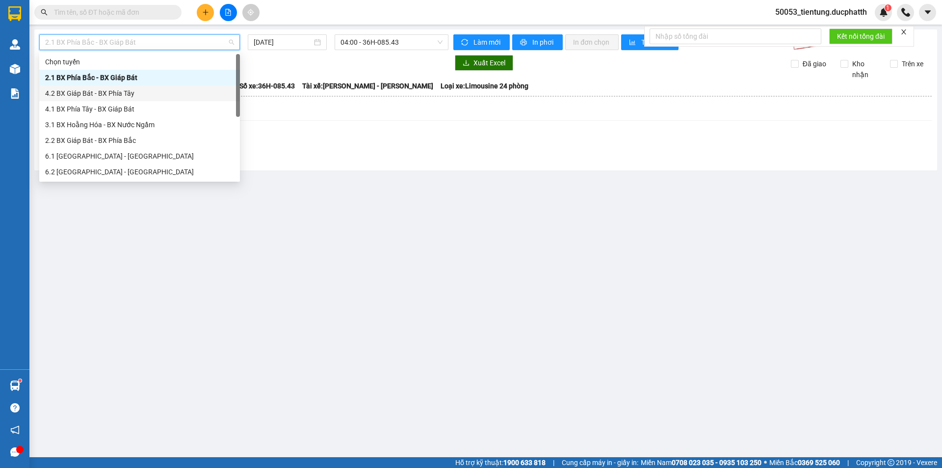
click at [142, 95] on div "4.2 BX Giáp Bát - BX Phía Tây" at bounding box center [139, 93] width 189 height 11
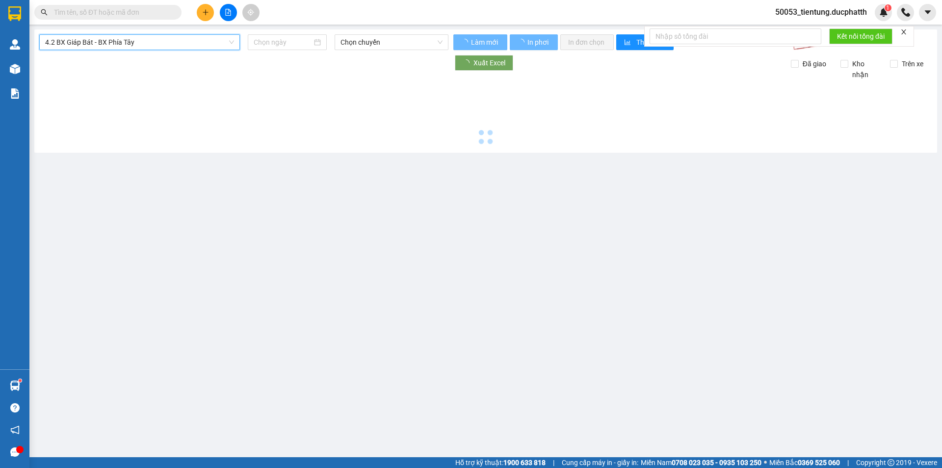
type input "[DATE]"
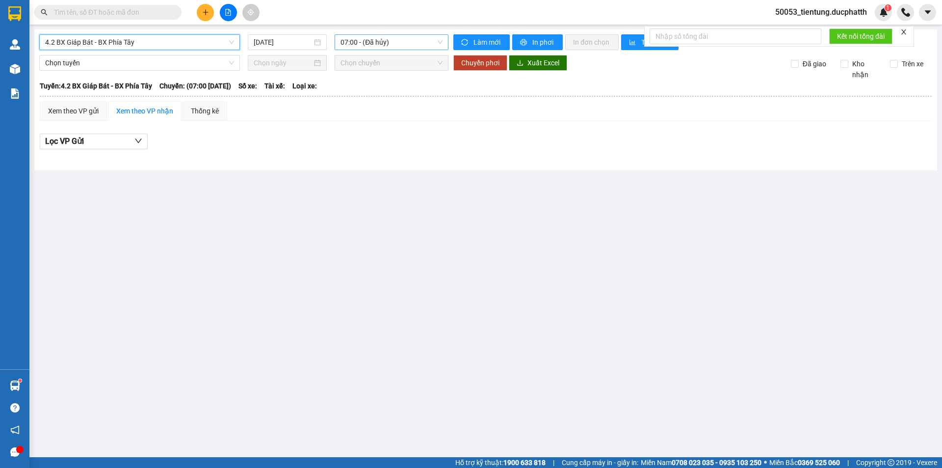
drag, startPoint x: 374, startPoint y: 39, endPoint x: 379, endPoint y: 43, distance: 5.9
click at [375, 39] on span "07:00 - (Đã hủy)" at bounding box center [391, 42] width 102 height 15
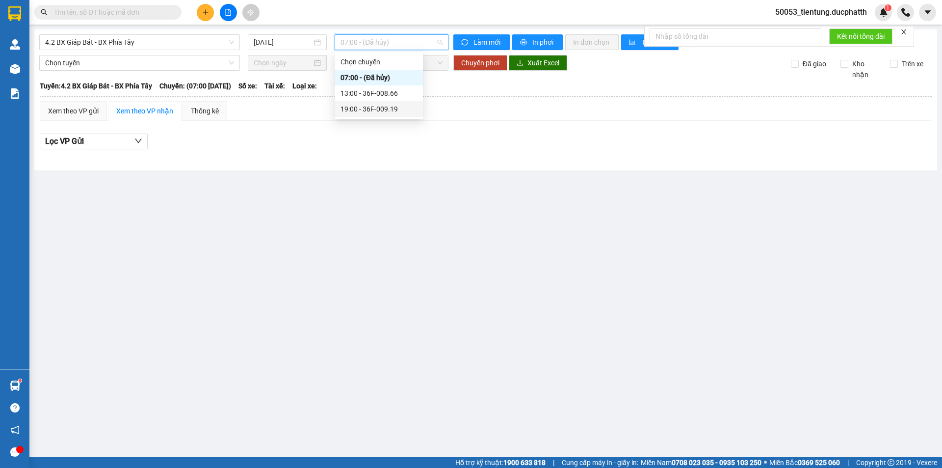
click at [396, 105] on div "19:00 - 36F-009.19" at bounding box center [378, 109] width 77 height 11
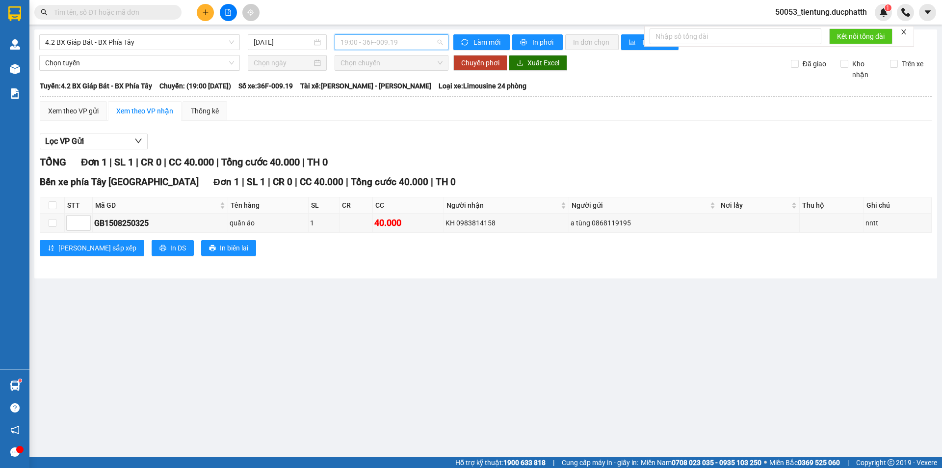
click at [396, 48] on span "19:00 - 36F-009.19" at bounding box center [391, 42] width 102 height 15
click at [178, 44] on span "4.2 BX Giáp Bát - BX Phía Tây" at bounding box center [139, 42] width 189 height 15
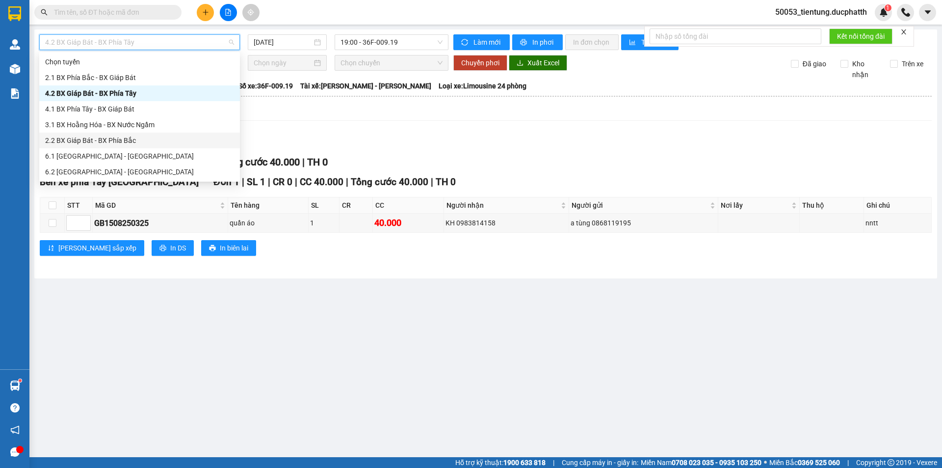
click at [128, 143] on div "2.2 BX Giáp Bát - BX Phía Bắc" at bounding box center [139, 140] width 189 height 11
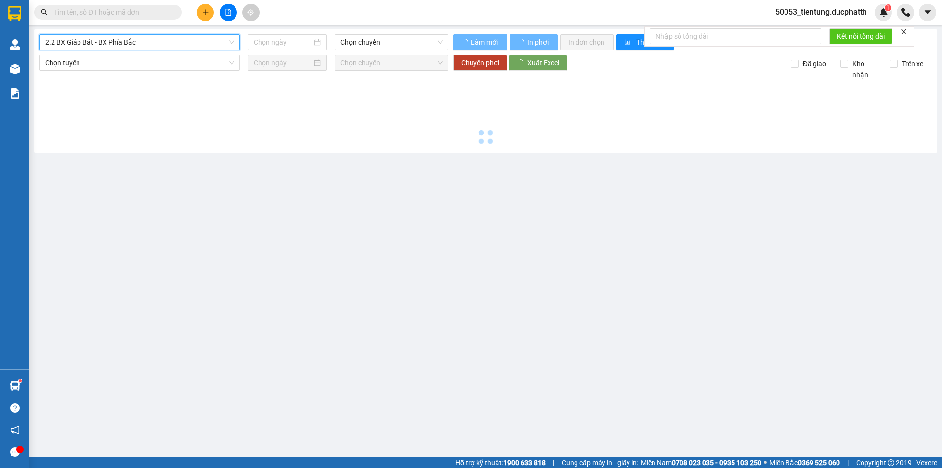
type input "[DATE]"
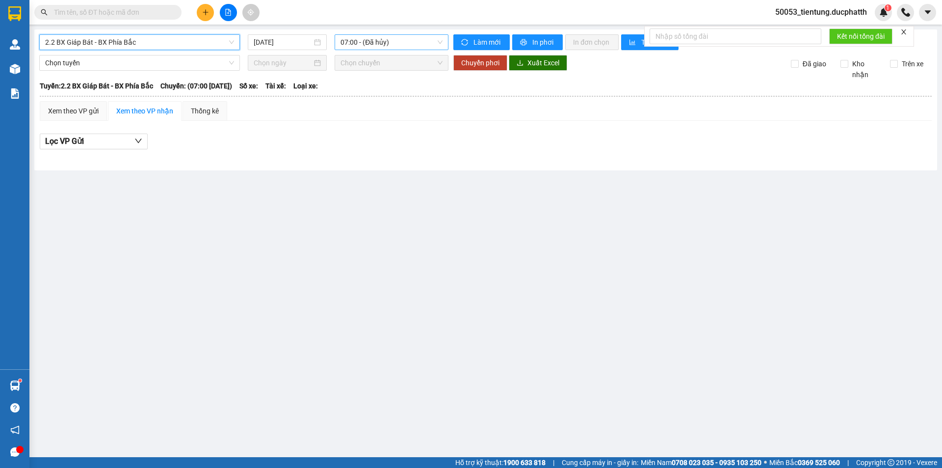
click at [368, 46] on span "07:00 - (Đã hủy)" at bounding box center [391, 42] width 102 height 15
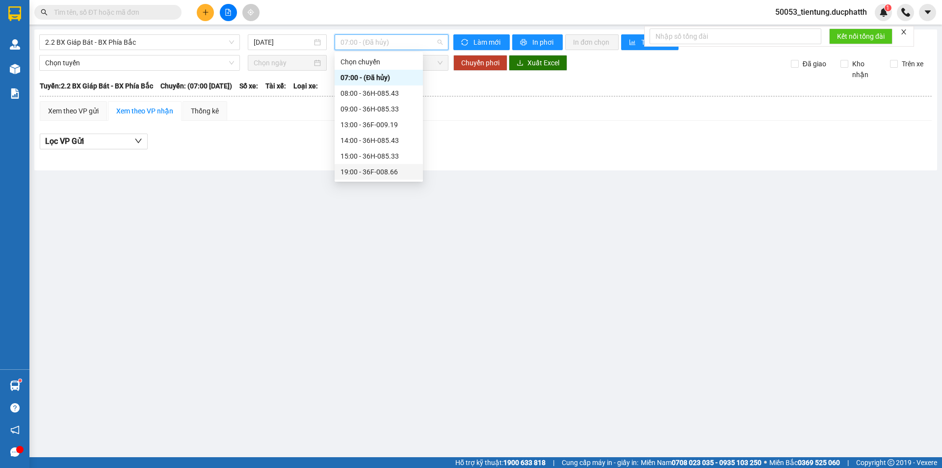
click at [389, 172] on div "19:00 - 36F-008.66" at bounding box center [378, 171] width 77 height 11
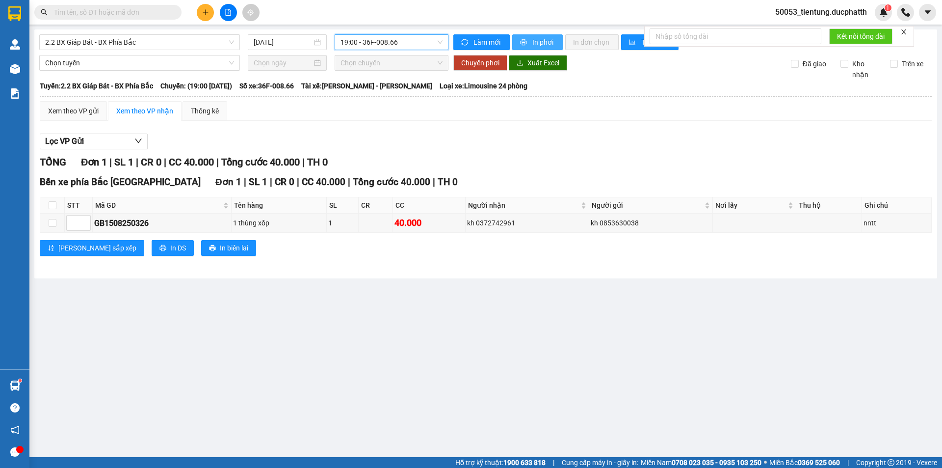
click at [541, 43] on span "In phơi" at bounding box center [543, 42] width 23 height 11
click at [168, 38] on span "2.2 BX Giáp Bát - BX Phía Bắc" at bounding box center [139, 42] width 189 height 15
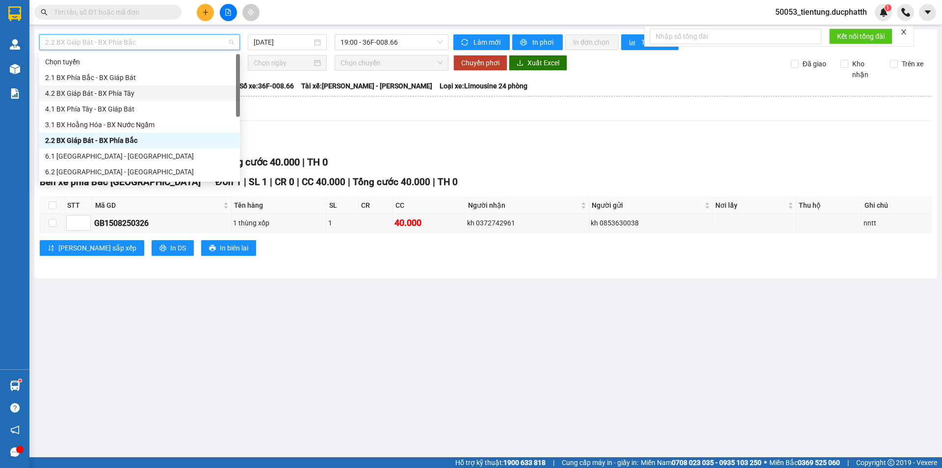
click at [134, 97] on div "4.2 BX Giáp Bát - BX Phía Tây" at bounding box center [139, 93] width 189 height 11
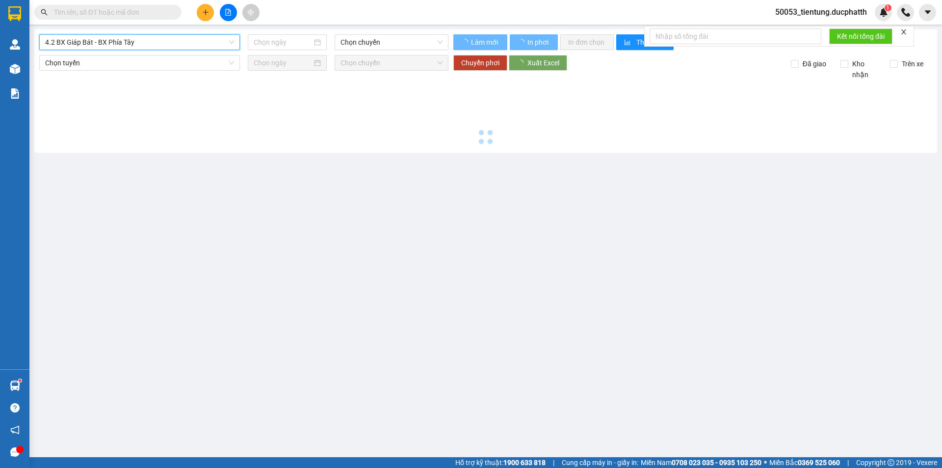
type input "[DATE]"
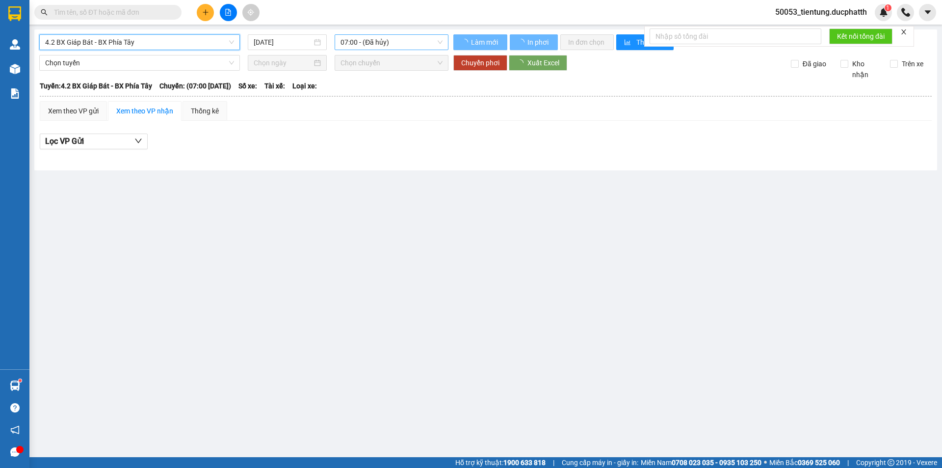
click at [380, 42] on span "07:00 - (Đã hủy)" at bounding box center [391, 42] width 102 height 15
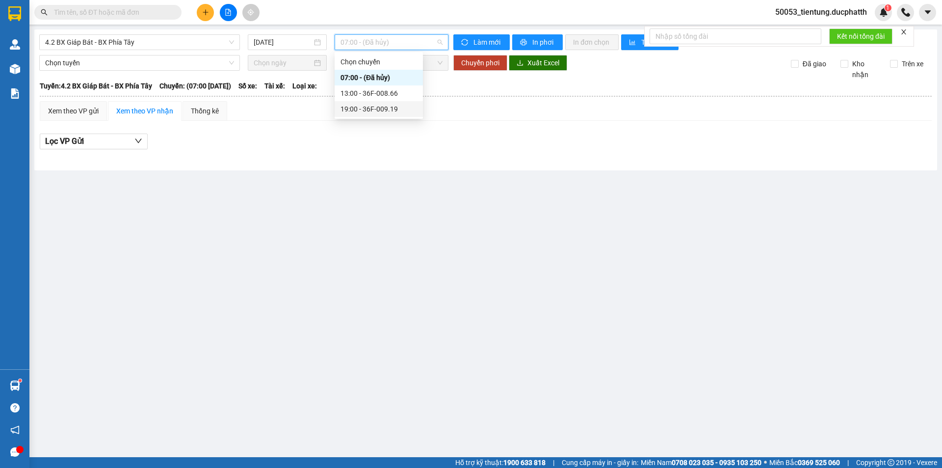
click at [380, 110] on div "19:00 - 36F-009.19" at bounding box center [378, 109] width 77 height 11
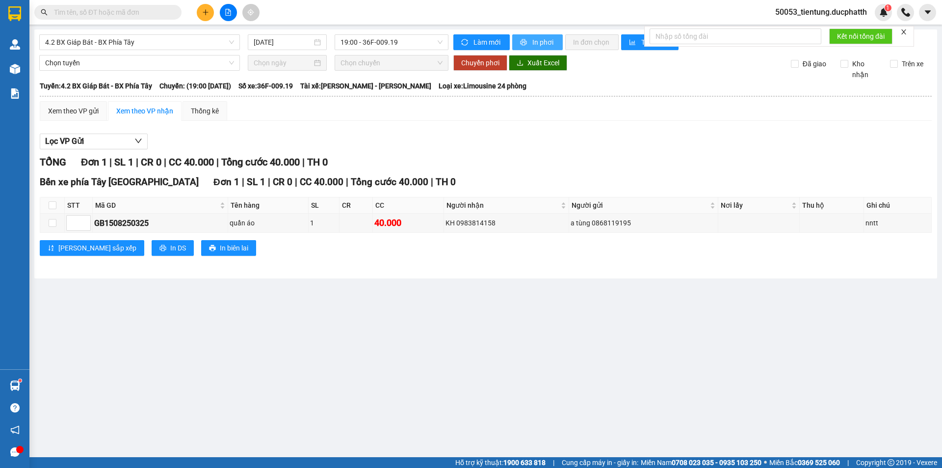
click at [536, 42] on span "In phơi" at bounding box center [543, 42] width 23 height 11
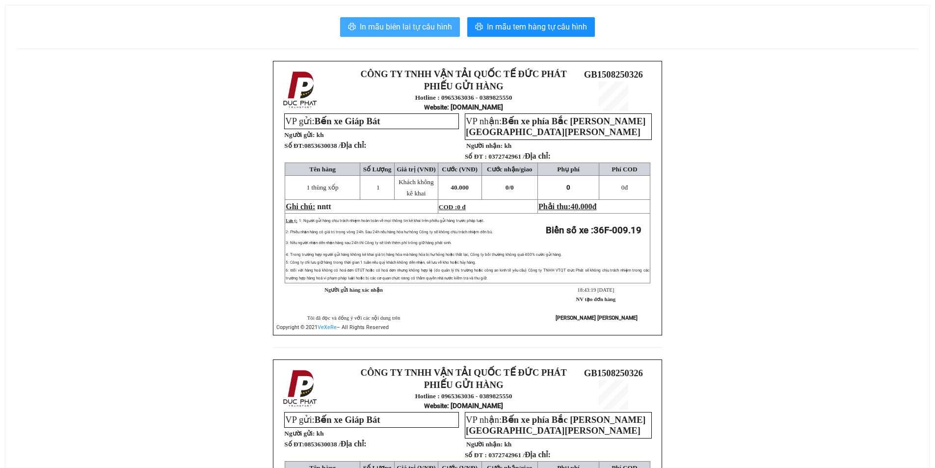
click at [421, 22] on span "In mẫu biên lai tự cấu hình" at bounding box center [406, 27] width 92 height 12
click at [421, 30] on span "In mẫu biên lai tự cấu hình" at bounding box center [406, 27] width 92 height 12
